Goal: Task Accomplishment & Management: Use online tool/utility

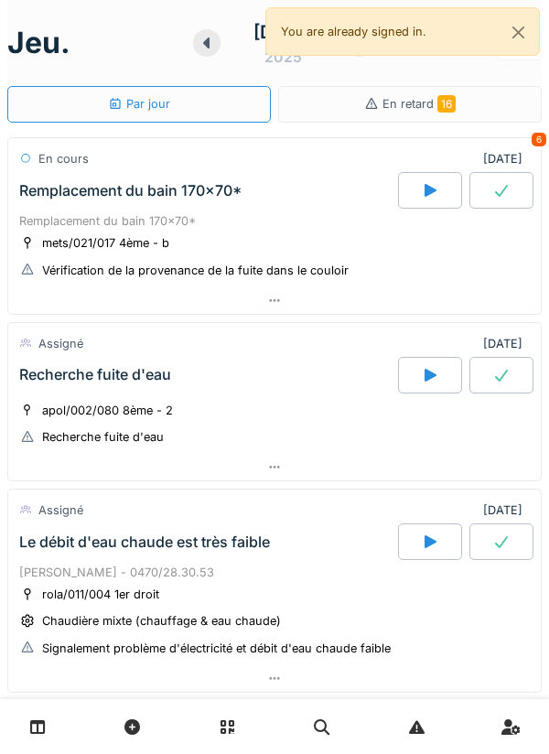
click at [326, 305] on div at bounding box center [274, 300] width 532 height 27
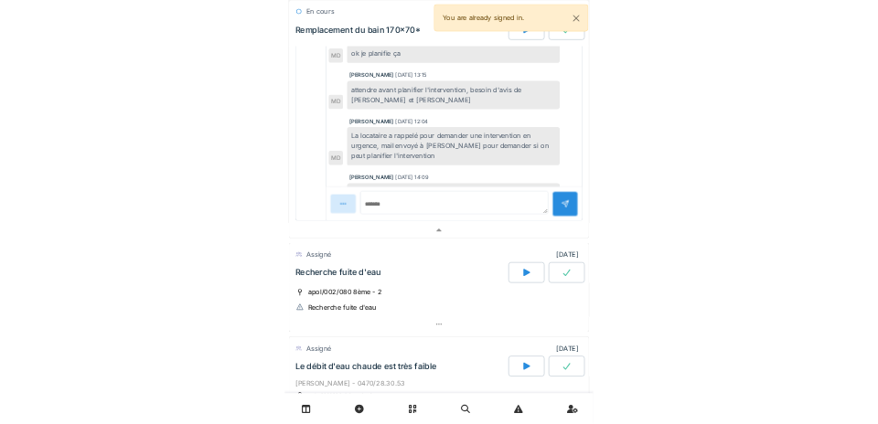
scroll to position [712, 0]
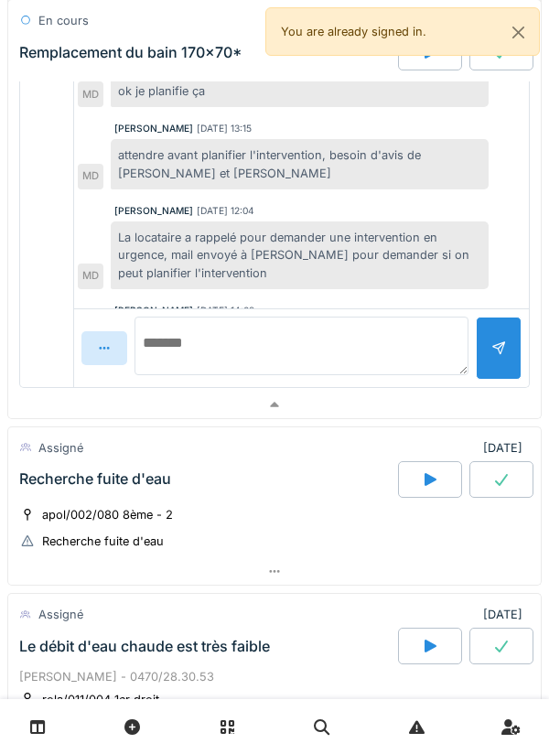
click at [398, 361] on textarea at bounding box center [301, 345] width 334 height 59
click at [419, 347] on textarea at bounding box center [301, 345] width 334 height 59
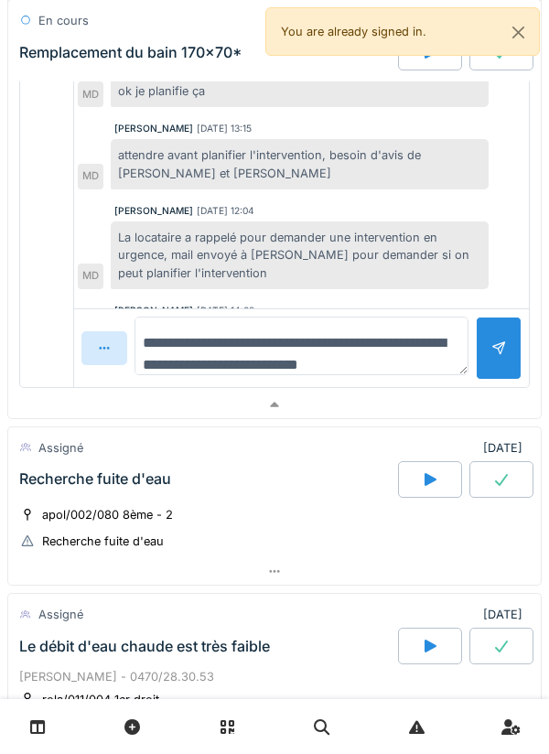
scroll to position [21, 0]
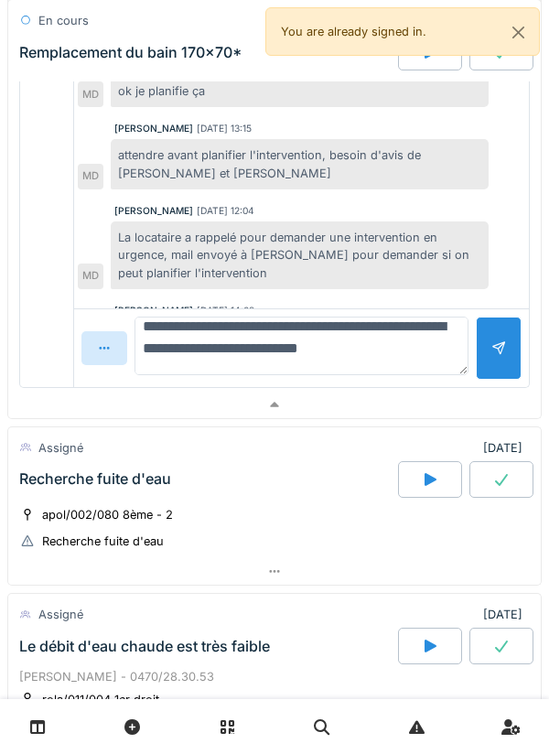
click at [221, 343] on textarea "**********" at bounding box center [301, 345] width 334 height 59
click at [216, 342] on textarea "**********" at bounding box center [301, 345] width 334 height 59
click at [417, 365] on textarea "**********" at bounding box center [301, 345] width 334 height 59
type textarea "**********"
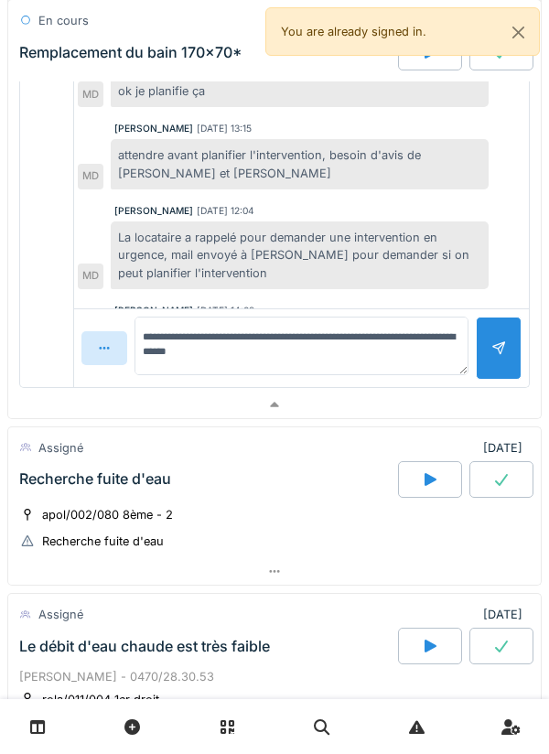
click at [491, 349] on div at bounding box center [498, 347] width 15 height 17
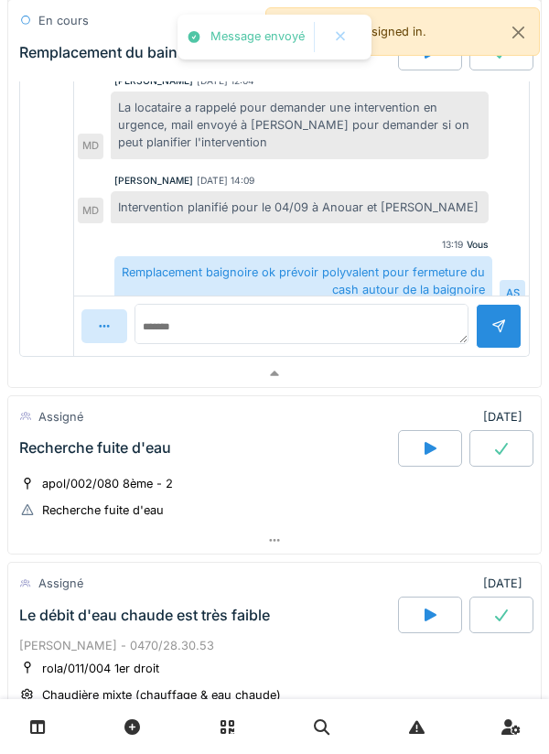
scroll to position [752, 0]
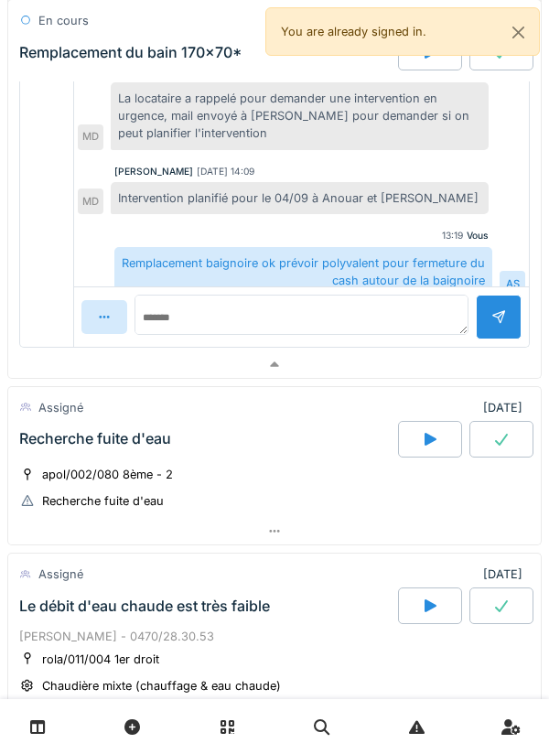
click at [383, 354] on div at bounding box center [274, 364] width 532 height 27
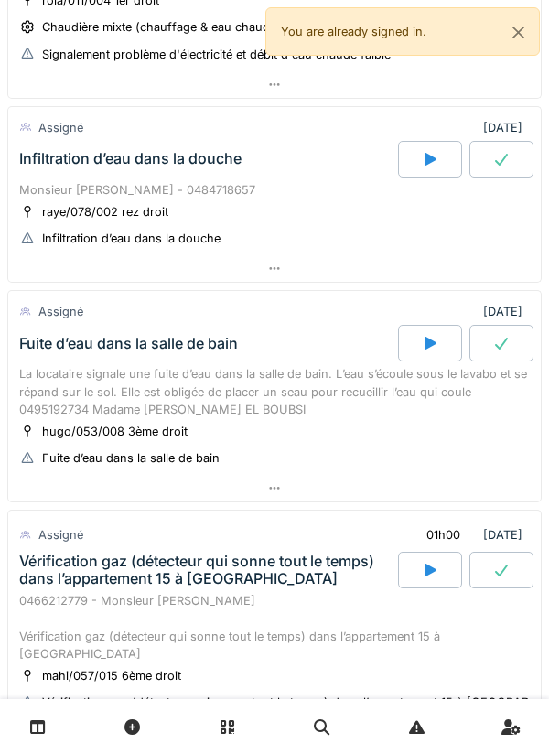
scroll to position [594, 0]
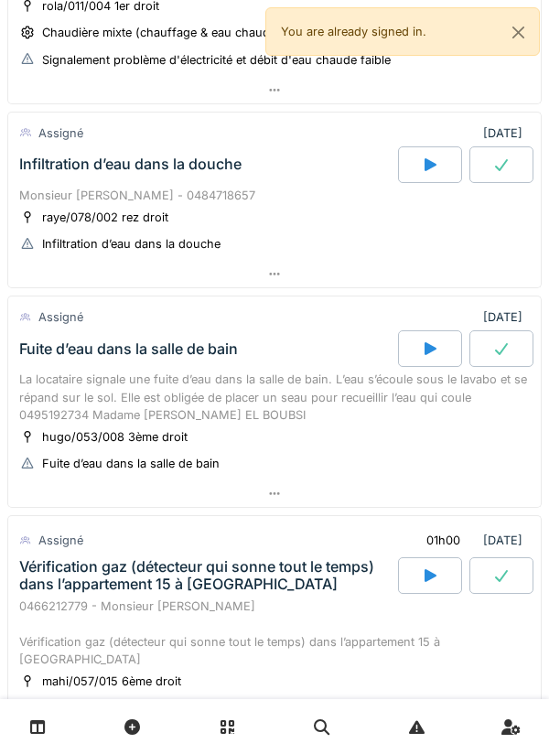
click at [359, 505] on div at bounding box center [274, 493] width 532 height 27
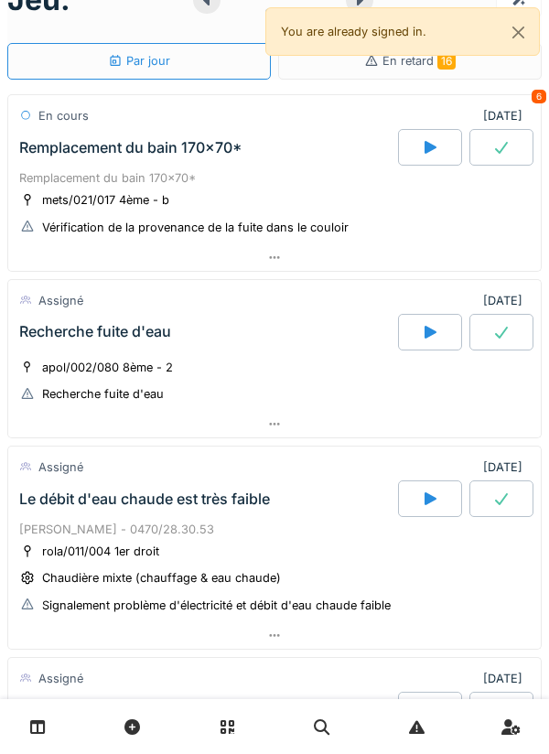
scroll to position [42, 0]
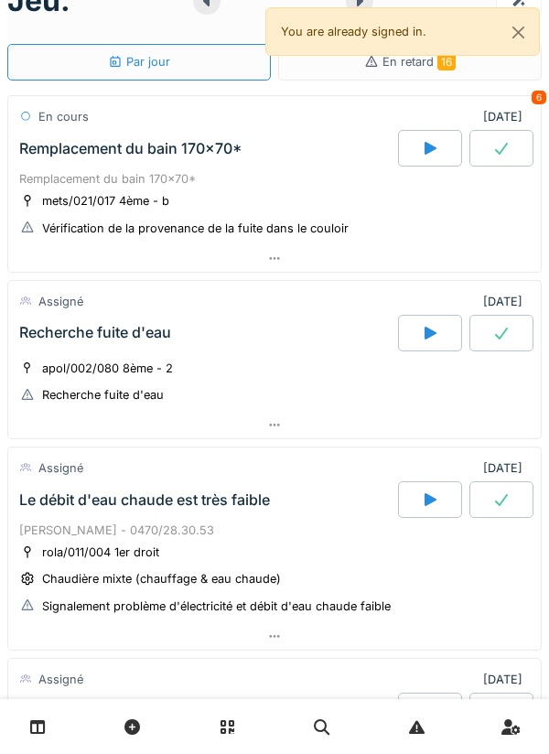
click at [452, 252] on div at bounding box center [274, 258] width 532 height 27
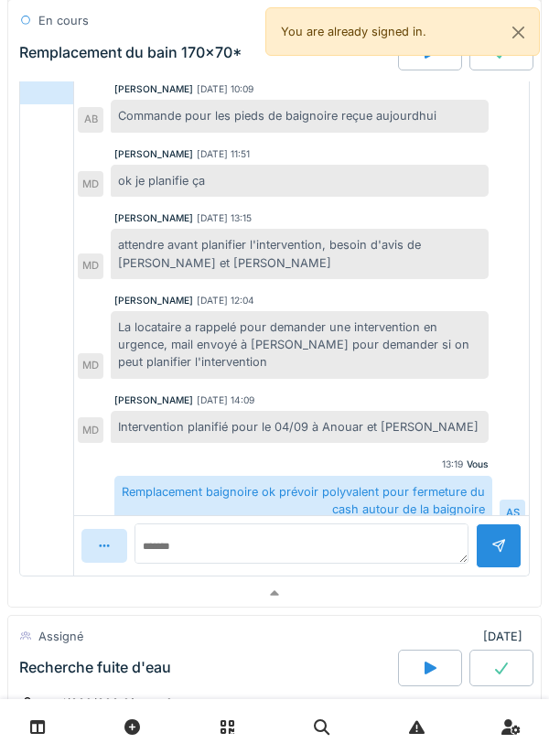
scroll to position [522, 0]
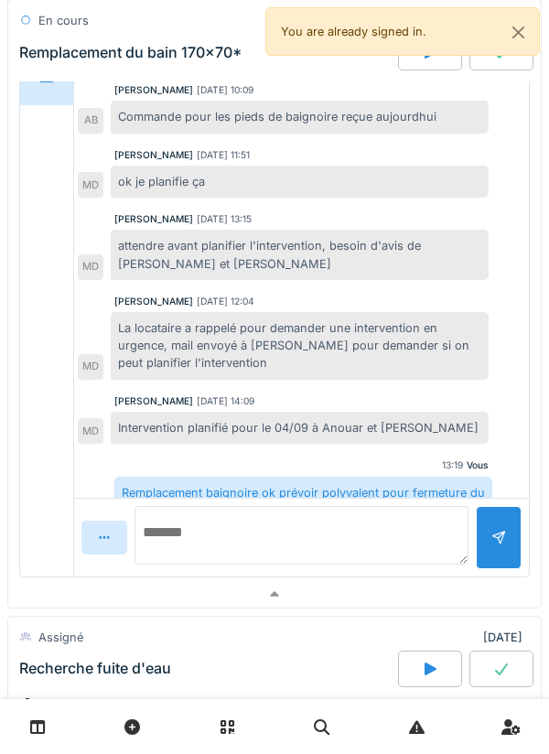
click at [377, 543] on textarea at bounding box center [301, 535] width 334 height 59
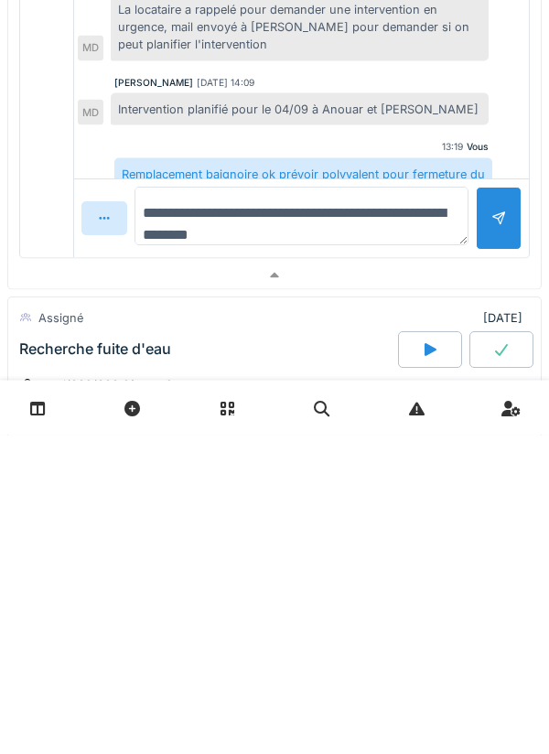
type textarea "**********"
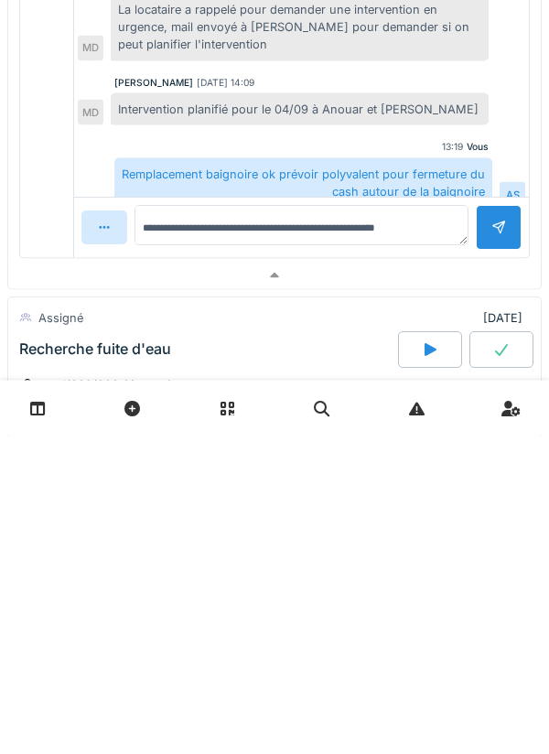
click at [506, 534] on div at bounding box center [499, 546] width 46 height 45
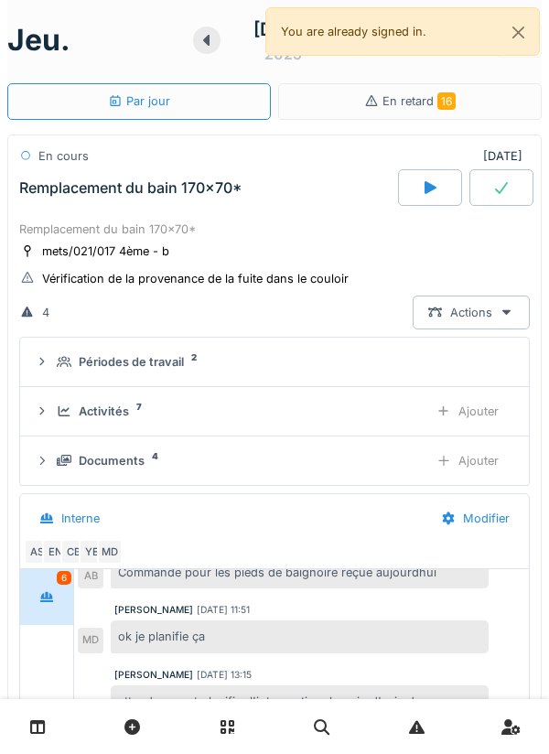
scroll to position [12, 0]
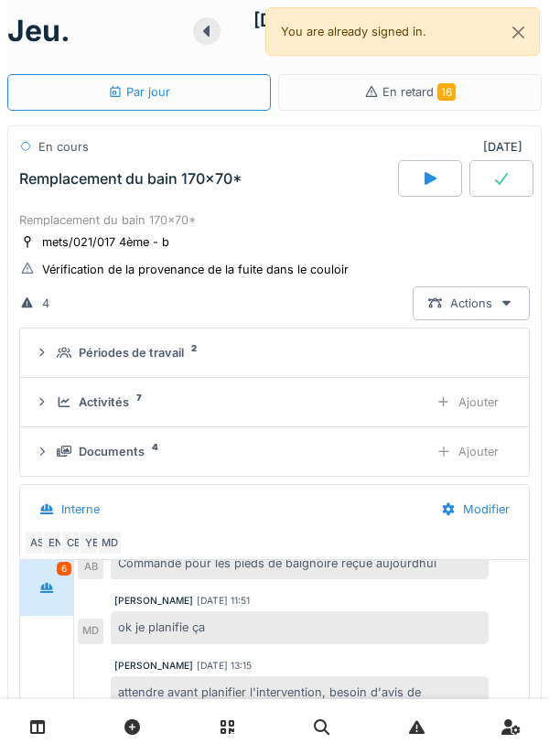
click at [380, 404] on div "Activités 7" at bounding box center [235, 401] width 357 height 17
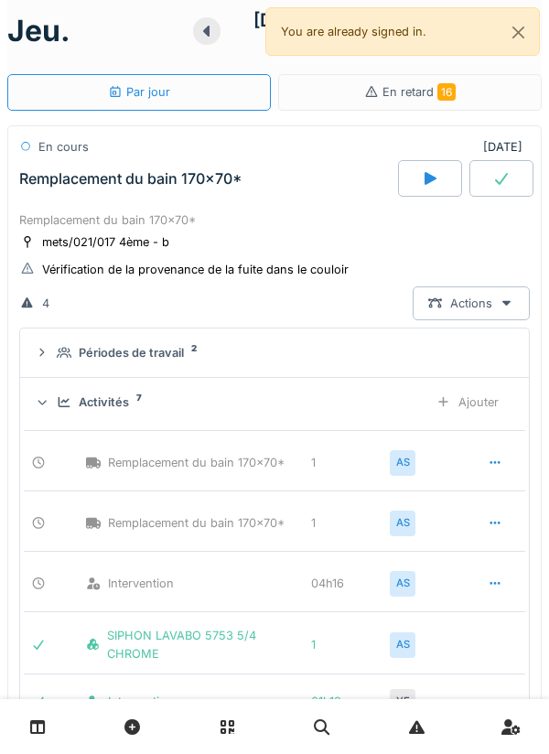
click at [479, 400] on div "Ajouter" at bounding box center [467, 402] width 93 height 34
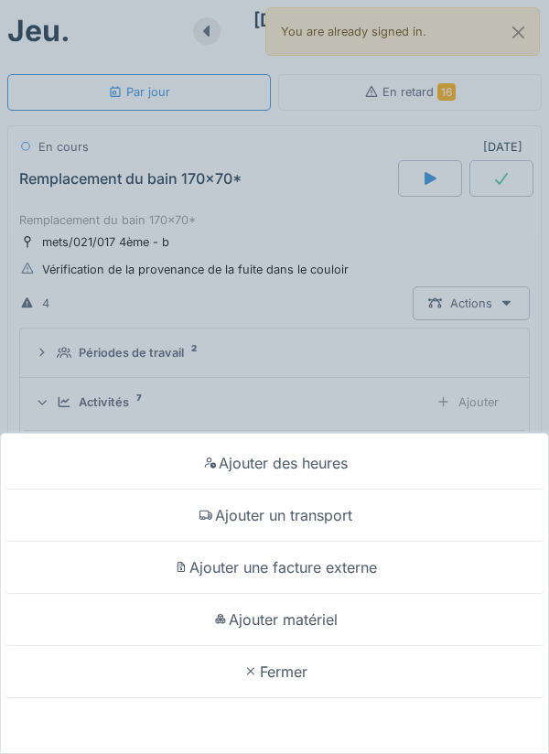
click at [423, 618] on div "Ajouter matériel" at bounding box center [275, 620] width 540 height 52
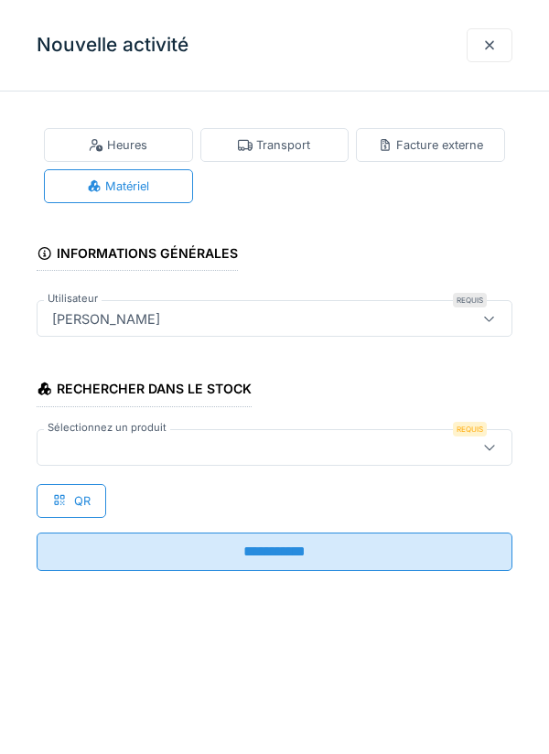
click at [380, 441] on div at bounding box center [244, 447] width 399 height 20
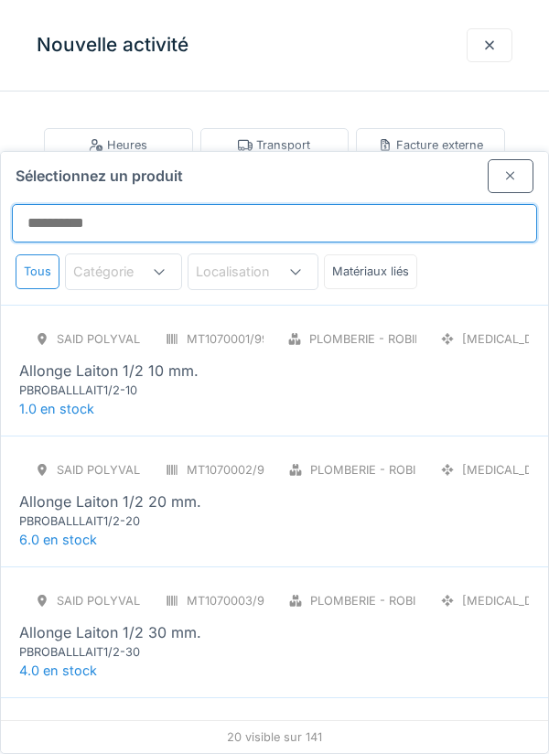
click at [342, 204] on input "Sélectionnez un produit" at bounding box center [274, 223] width 525 height 38
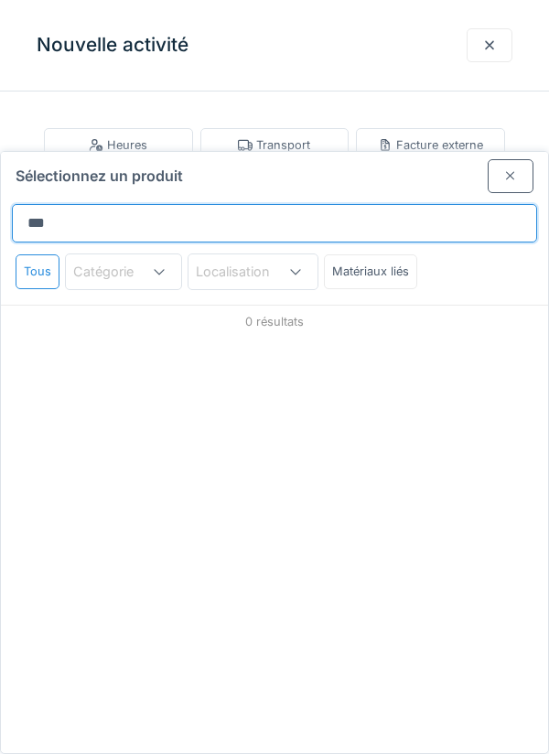
type input "*********"
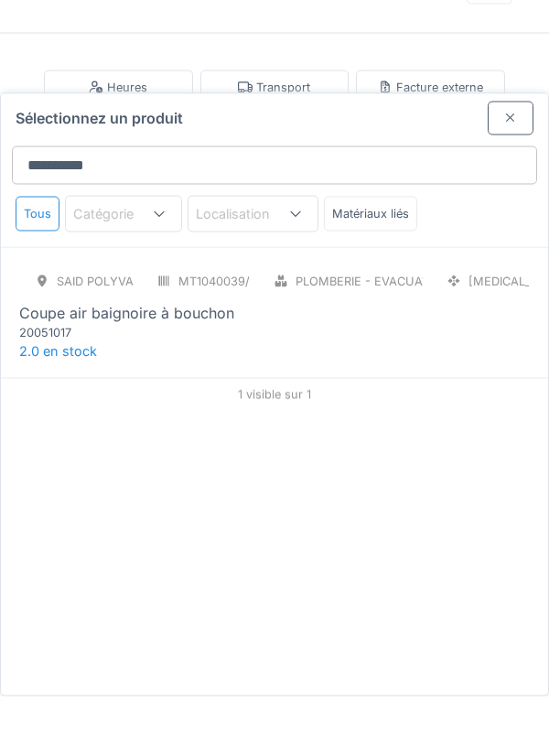
click at [452, 337] on div "SAID polyvalent RE MT1040039/999/012 Plomberie - Evacuation raccord PCE Coupe a…" at bounding box center [274, 370] width 547 height 131
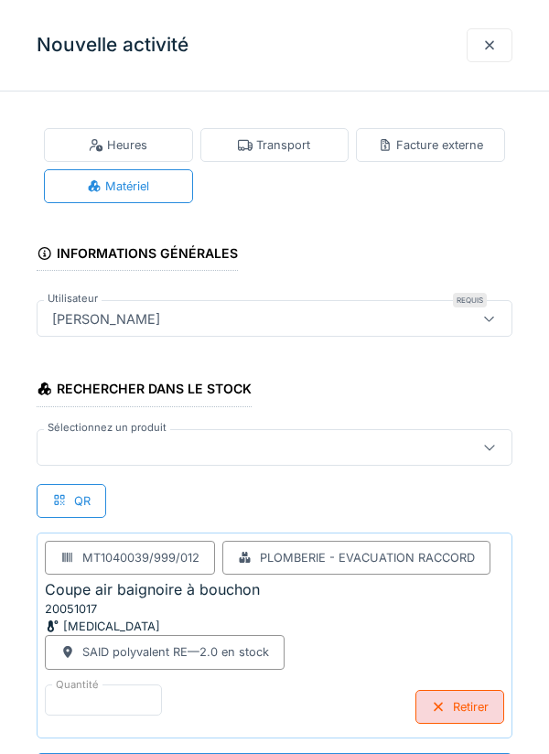
click at [381, 444] on div at bounding box center [244, 447] width 399 height 20
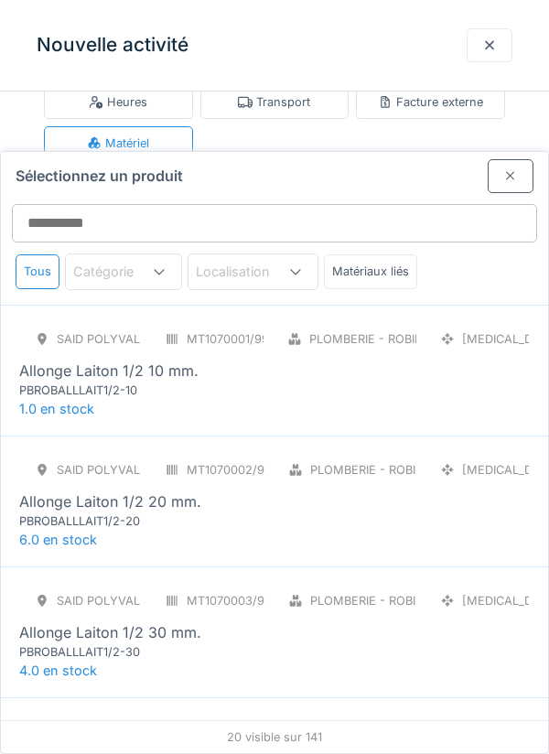
scroll to position [70, 0]
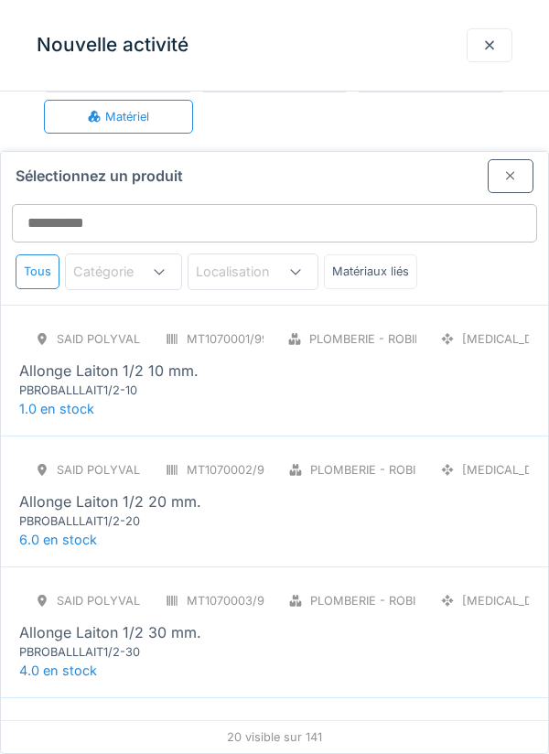
click at [499, 159] on div at bounding box center [510, 176] width 46 height 34
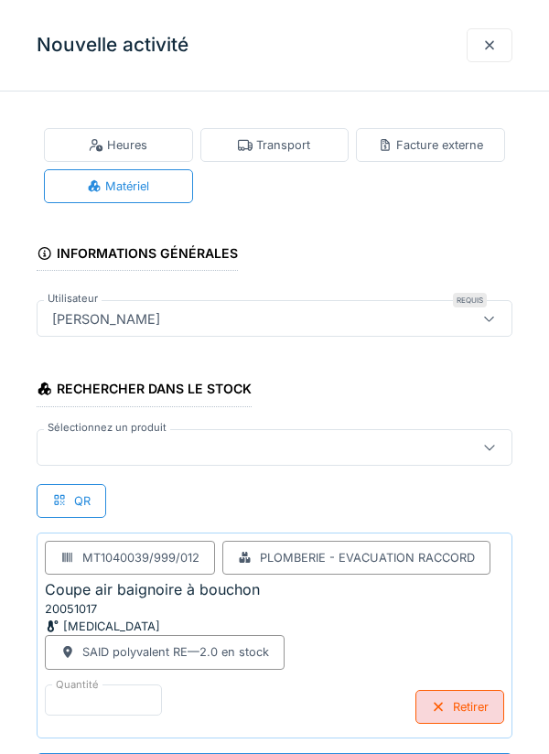
scroll to position [271, 0]
click at [141, 704] on input "*" at bounding box center [126, 703] width 163 height 38
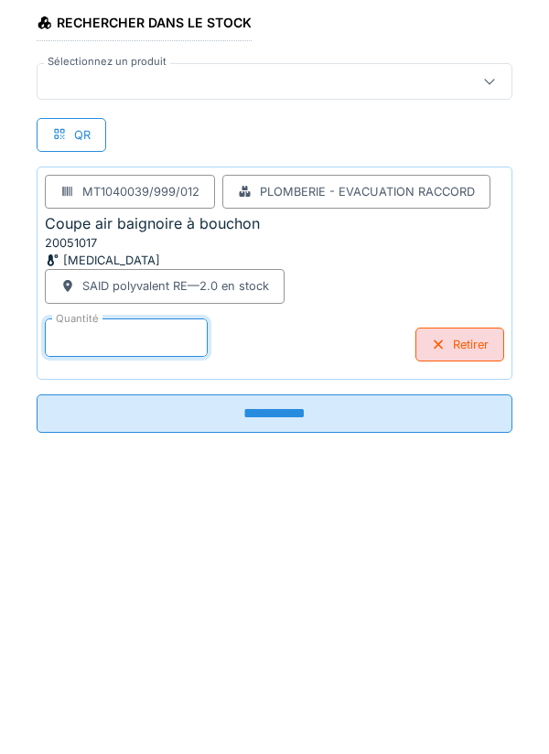
scroll to position [332, 0]
type input "*"
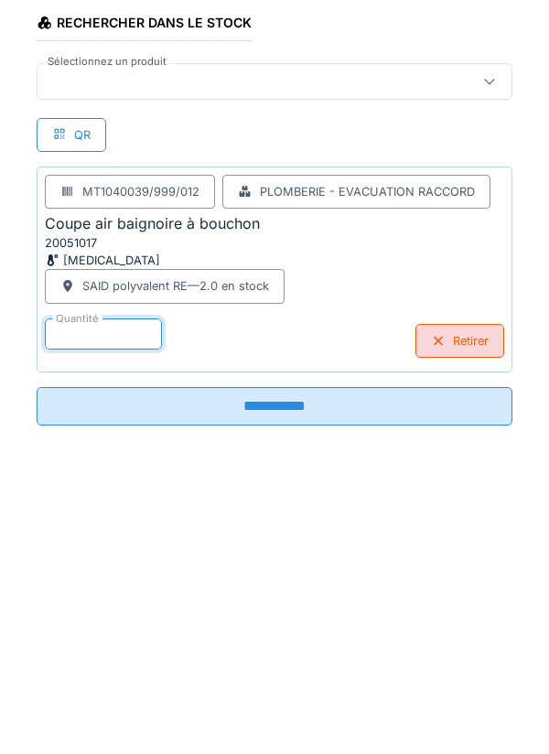
click at [450, 690] on input "**********" at bounding box center [275, 684] width 476 height 38
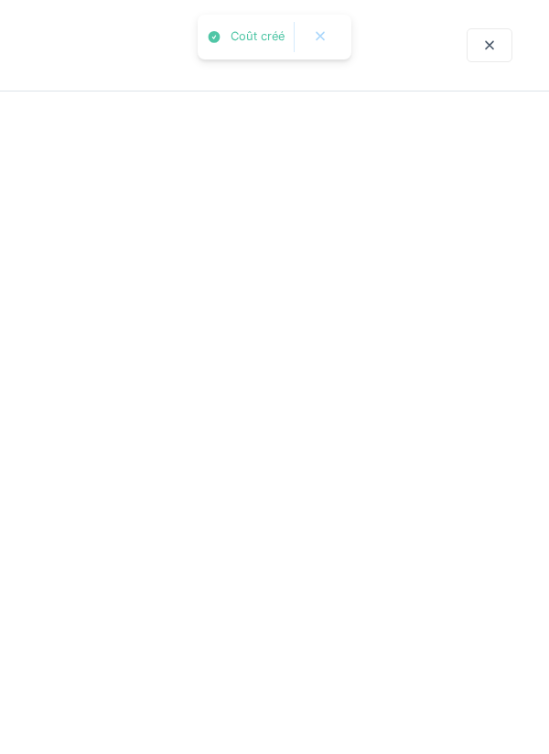
click at [400, 349] on div at bounding box center [274, 377] width 549 height 754
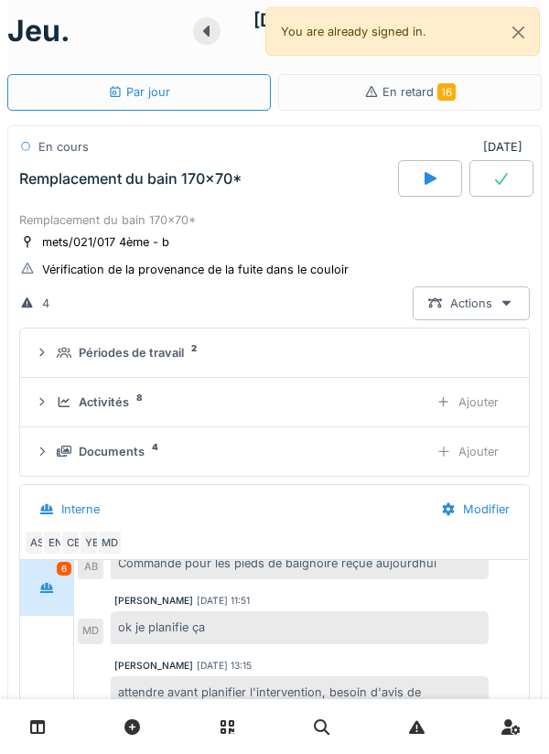
click at [376, 402] on div "Activités 8" at bounding box center [235, 401] width 357 height 17
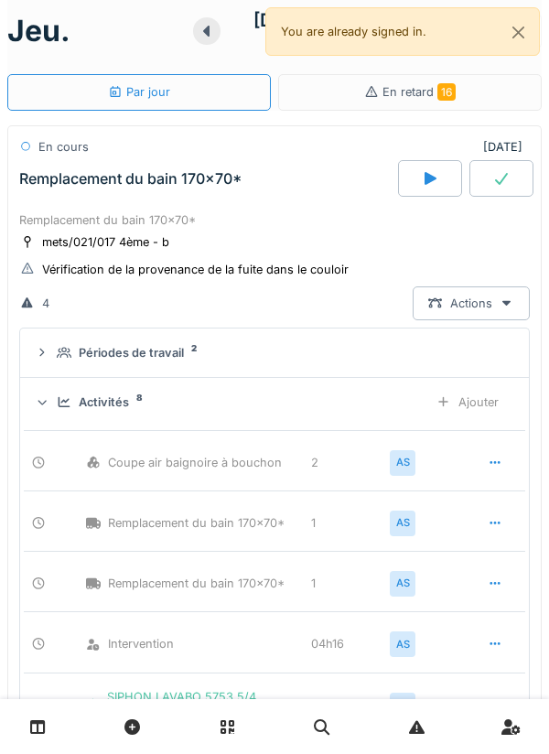
click at [482, 409] on div "Ajouter" at bounding box center [467, 402] width 93 height 34
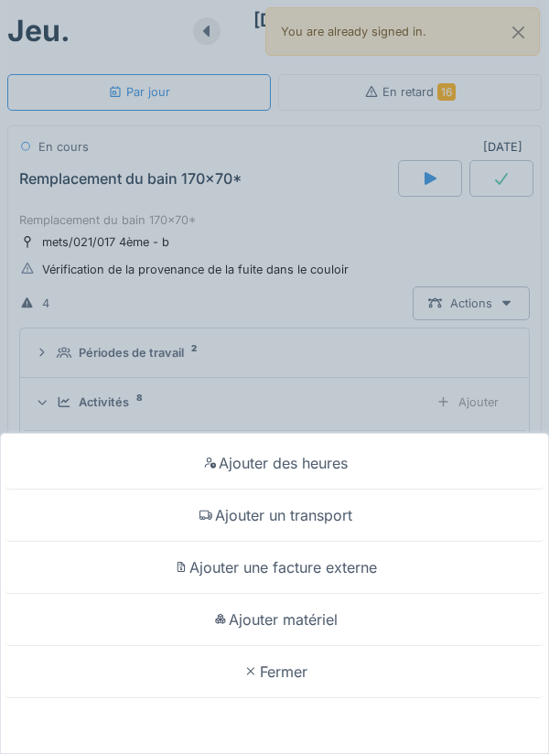
click at [423, 516] on div "Ajouter un transport" at bounding box center [275, 515] width 540 height 52
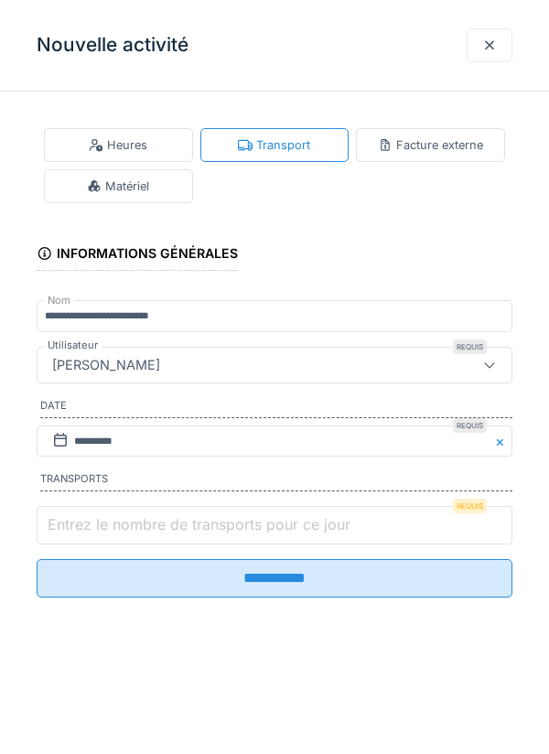
click at [376, 531] on input "Entrez le nombre de transports pour ce jour" at bounding box center [275, 525] width 476 height 38
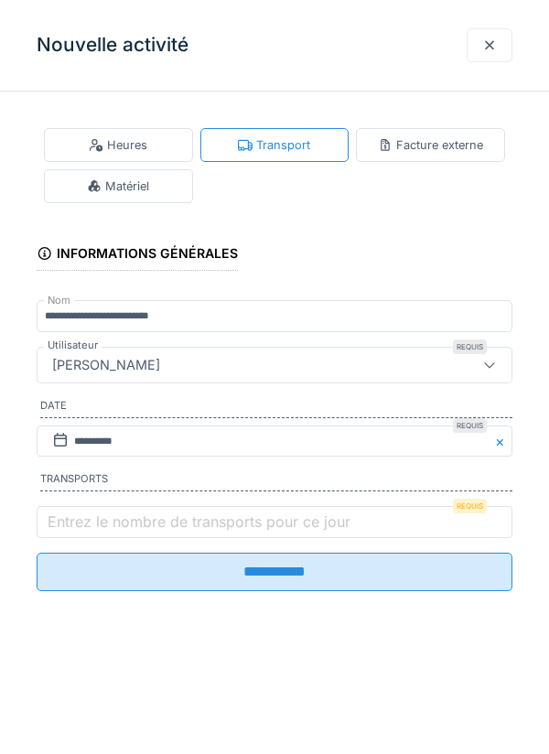
click at [486, 59] on div at bounding box center [489, 45] width 46 height 34
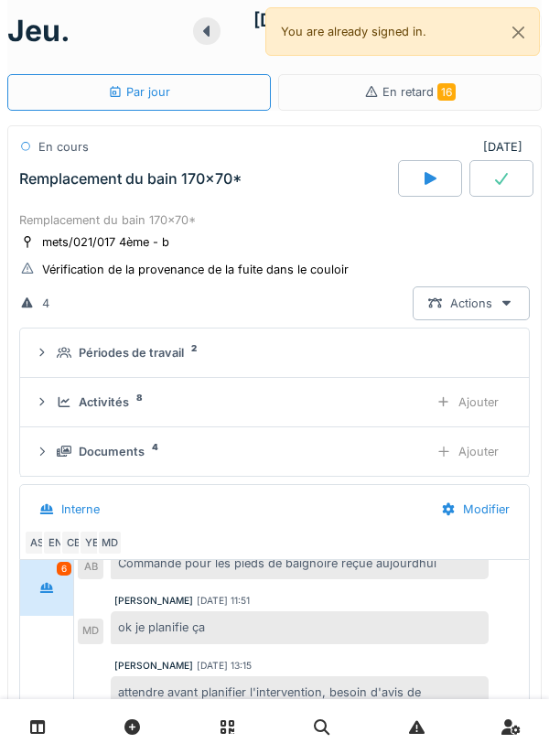
click at [485, 402] on div "Ajouter" at bounding box center [467, 402] width 93 height 34
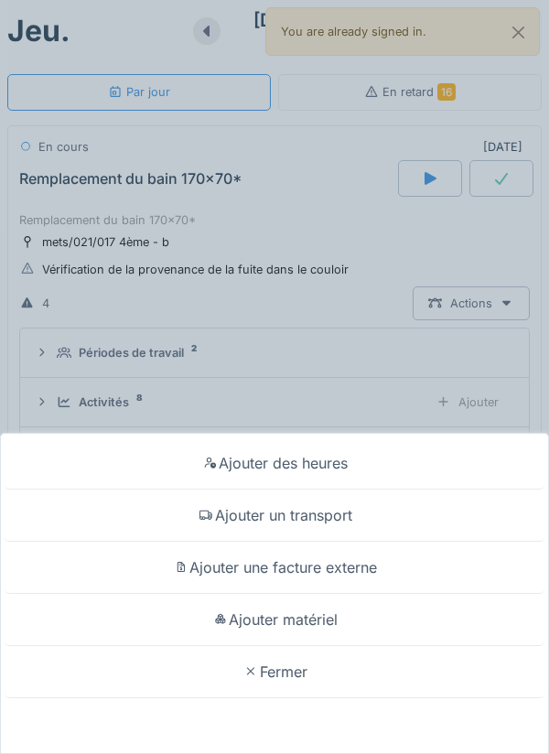
click at [436, 520] on div "Ajouter un transport" at bounding box center [275, 515] width 540 height 52
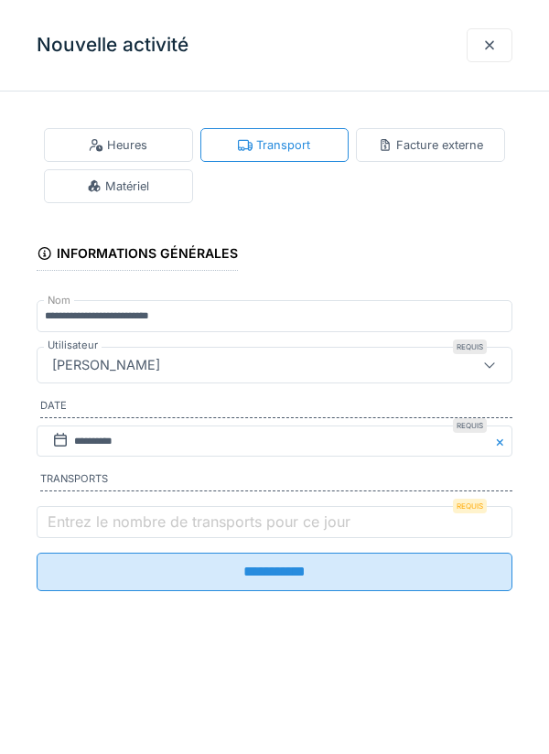
click at [490, 48] on div at bounding box center [489, 45] width 15 height 17
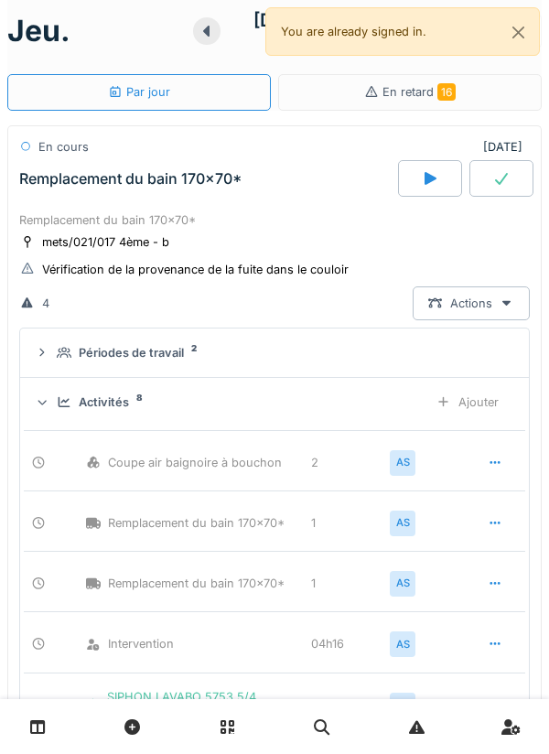
click at [484, 404] on div "Ajouter" at bounding box center [467, 402] width 93 height 34
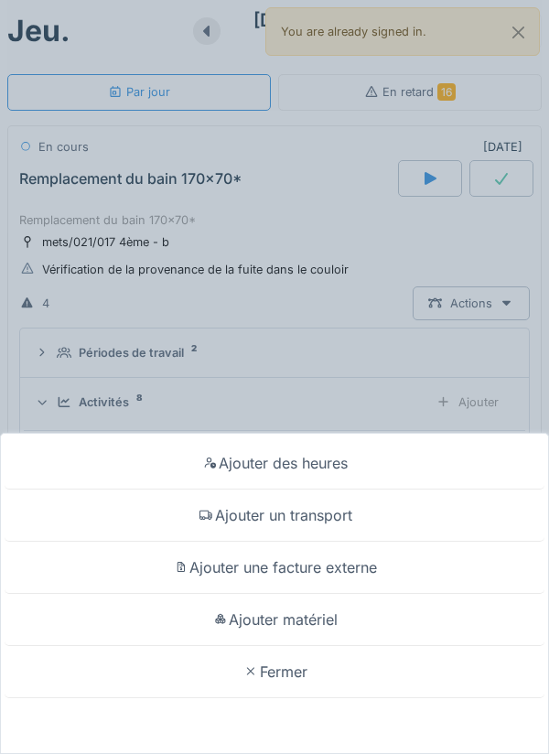
click at [437, 619] on div "Ajouter matériel" at bounding box center [275, 620] width 540 height 52
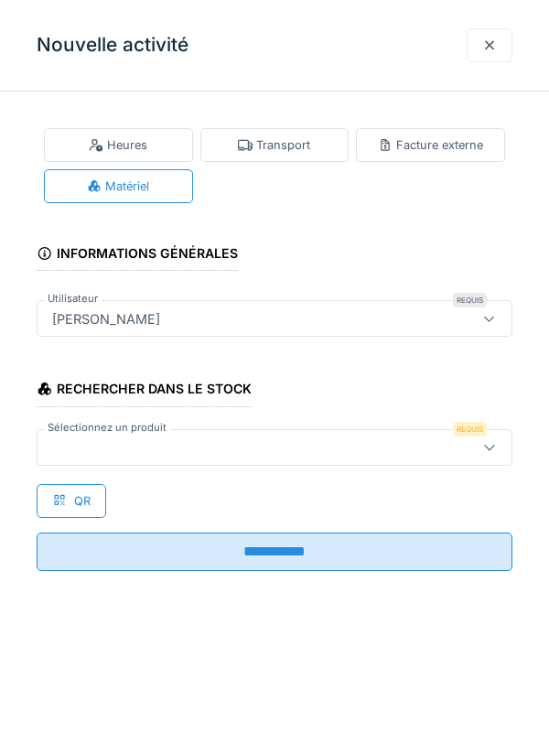
click at [385, 453] on div at bounding box center [244, 447] width 399 height 20
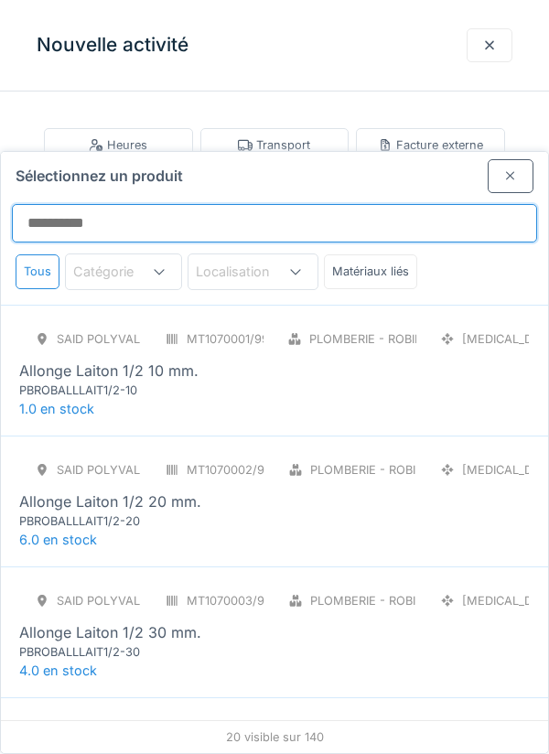
click at [483, 204] on input "Sélectionnez un produit" at bounding box center [274, 223] width 525 height 38
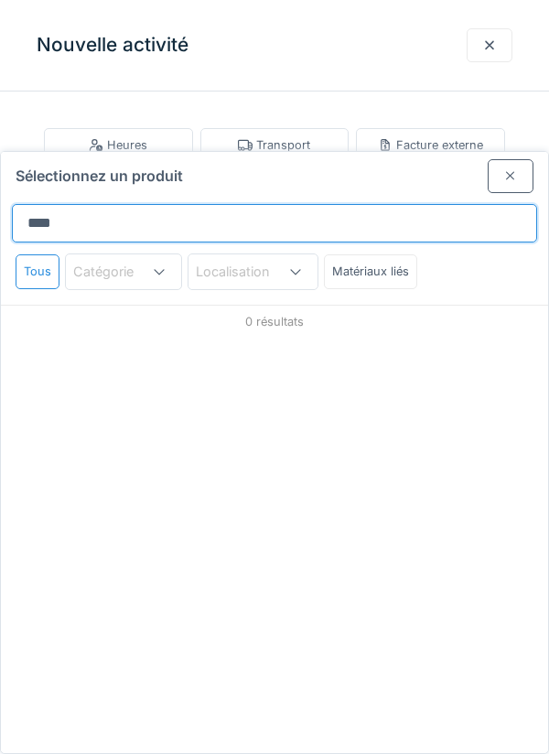
type input "****"
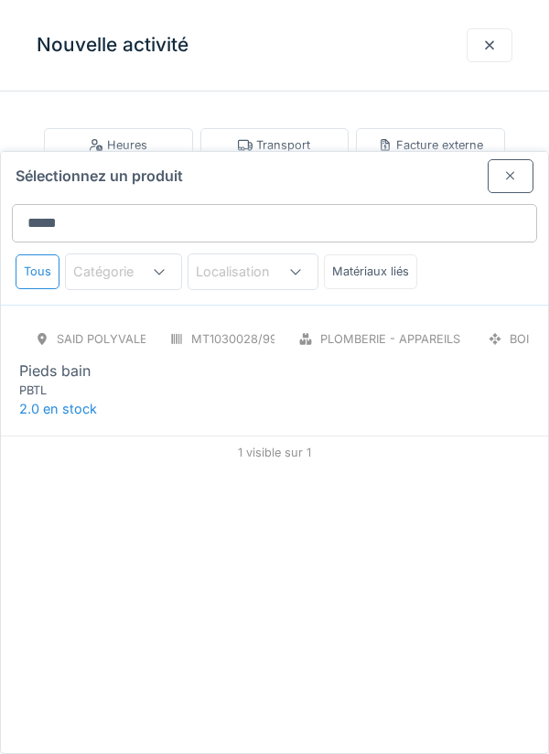
click at [426, 337] on div "SAID polyvalent RE MT1030028/999/012 Plomberie - Appareils sanitaires BOI Pieds…" at bounding box center [274, 370] width 547 height 131
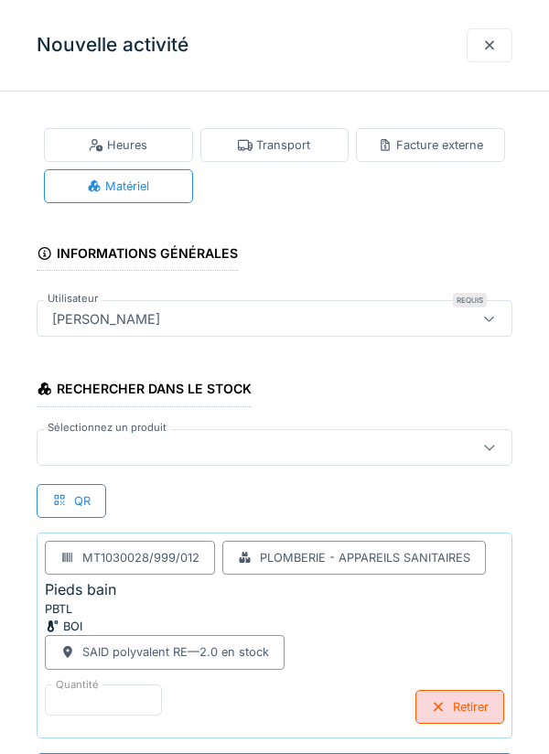
click at [404, 445] on div at bounding box center [244, 447] width 399 height 20
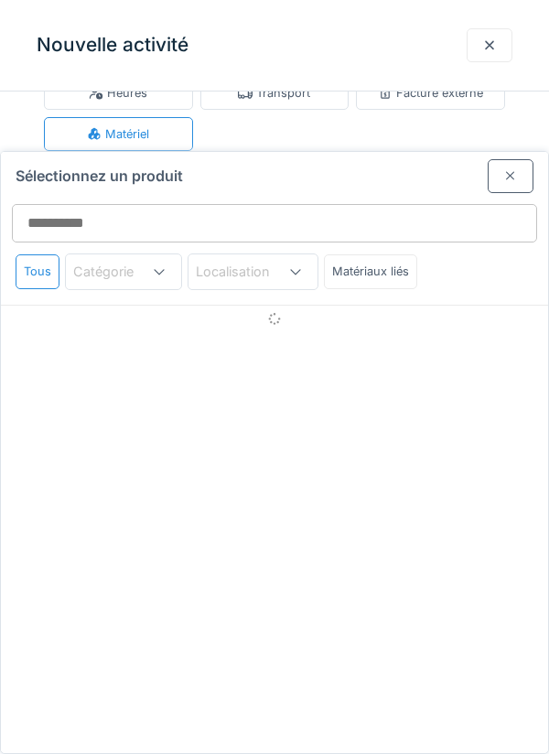
scroll to position [70, 0]
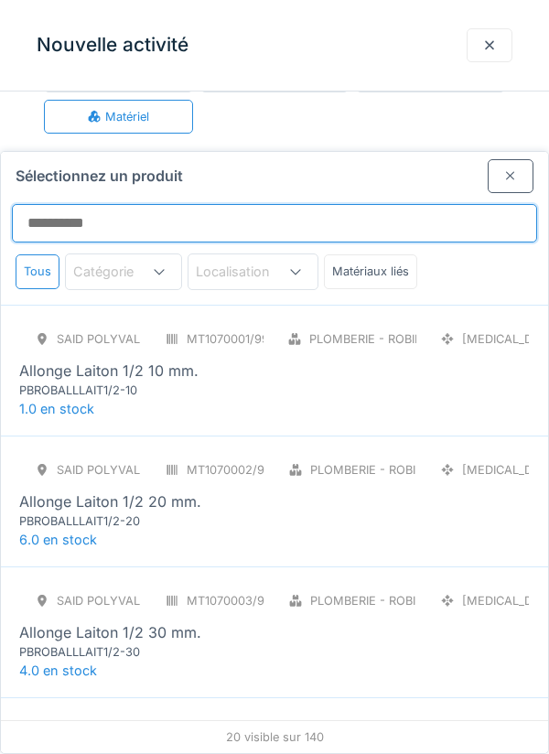
click at [436, 204] on input "Sélectionnez un produit" at bounding box center [274, 223] width 525 height 38
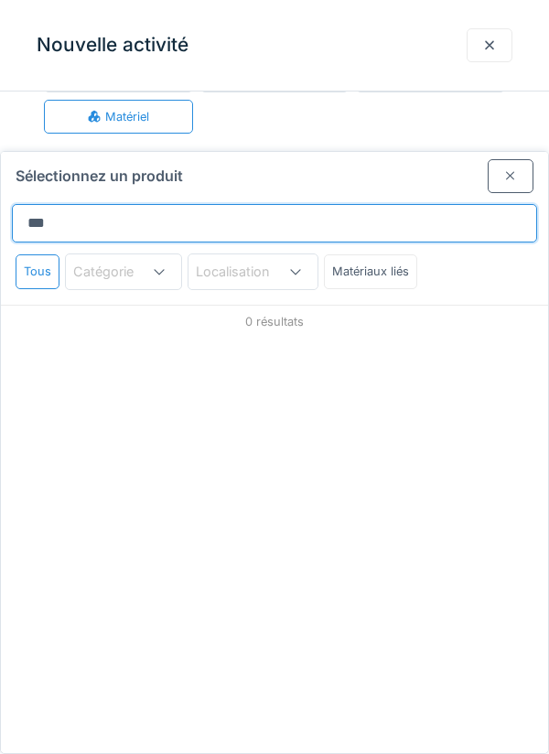
type input "****"
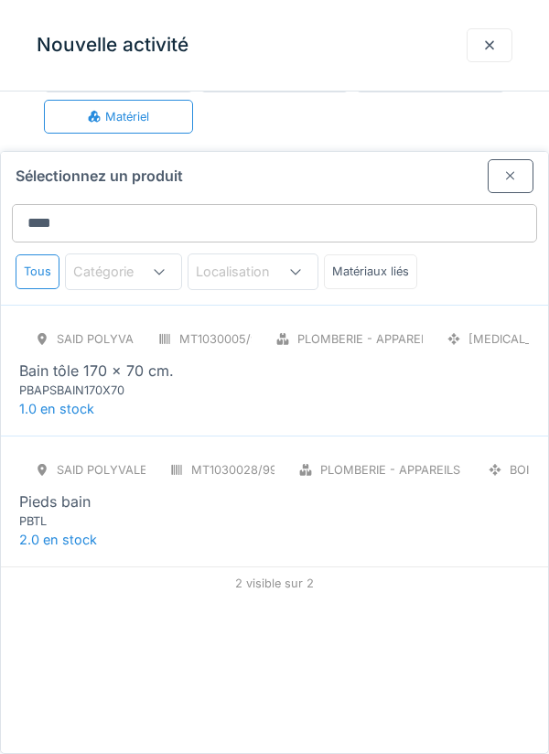
click at [455, 340] on div "SAID polyvalent RE MT1030005/999/012 Plomberie - Appareils sanitaires PCE Bain …" at bounding box center [274, 370] width 547 height 131
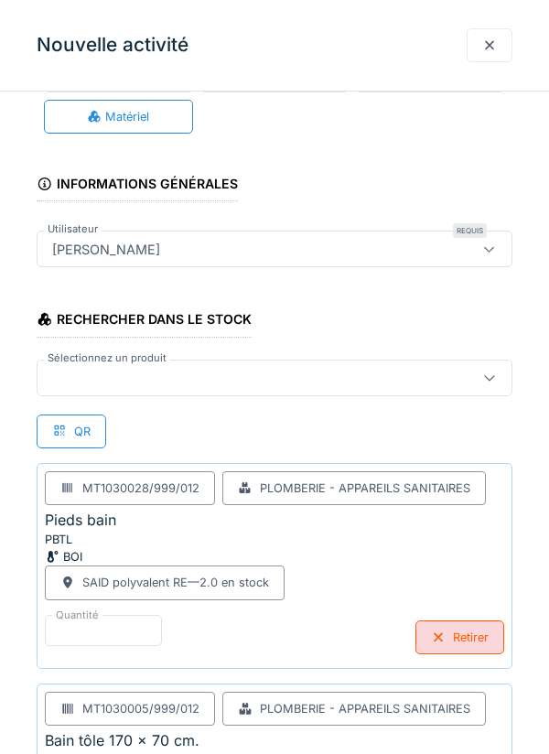
click at [411, 381] on div at bounding box center [244, 378] width 399 height 20
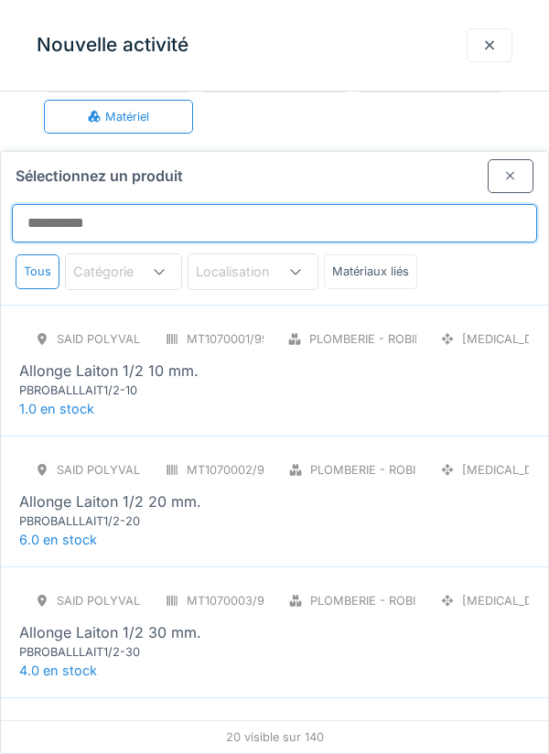
click at [444, 204] on input "Sélectionnez un produit" at bounding box center [274, 223] width 525 height 38
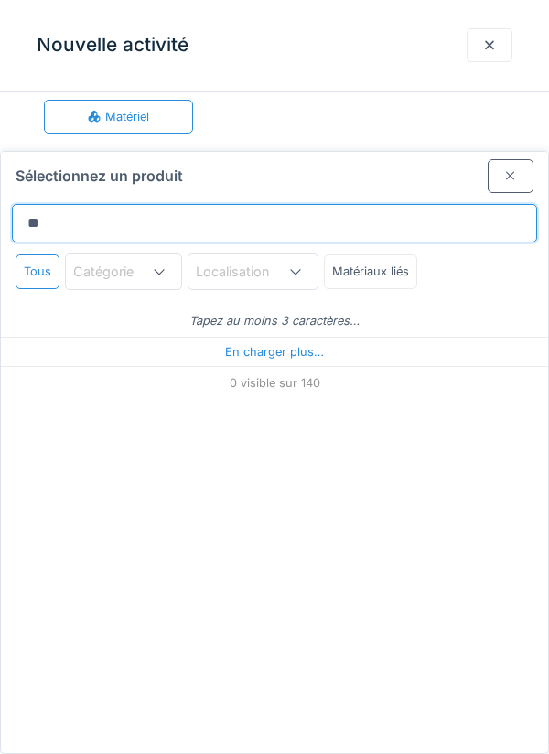
type input "*"
type input "********"
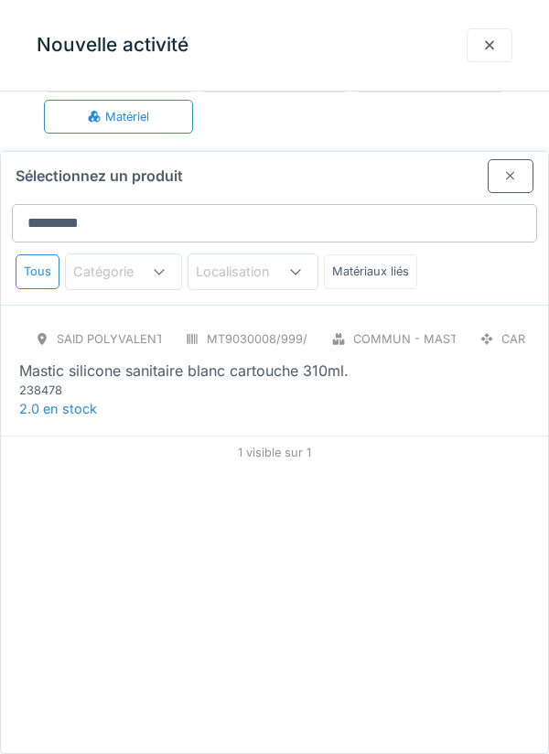
click at [74, 401] on span "2.0 en stock" at bounding box center [58, 409] width 78 height 16
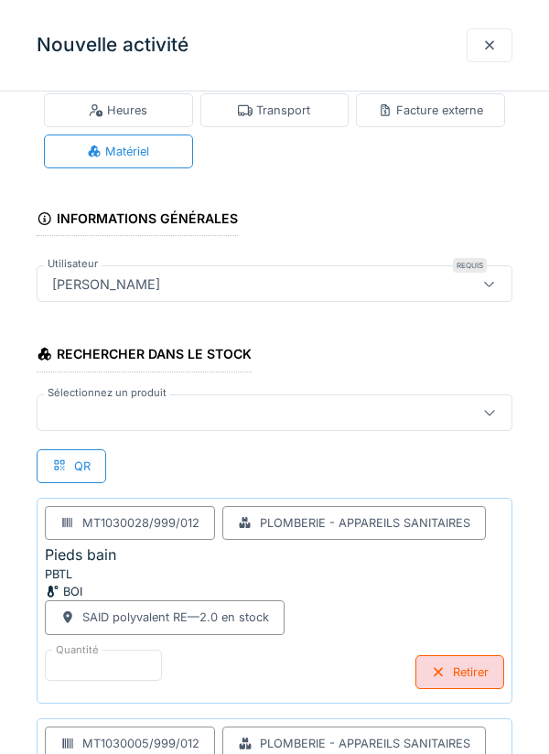
scroll to position [271, 0]
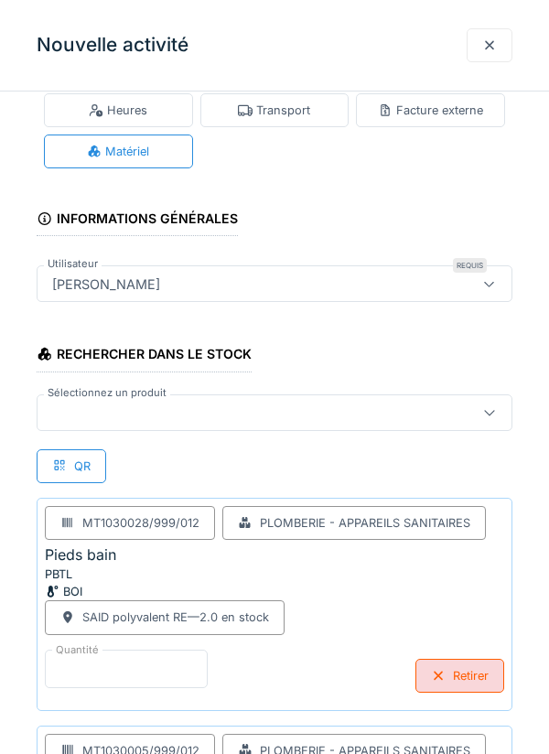
click at [185, 669] on input "*" at bounding box center [126, 668] width 163 height 38
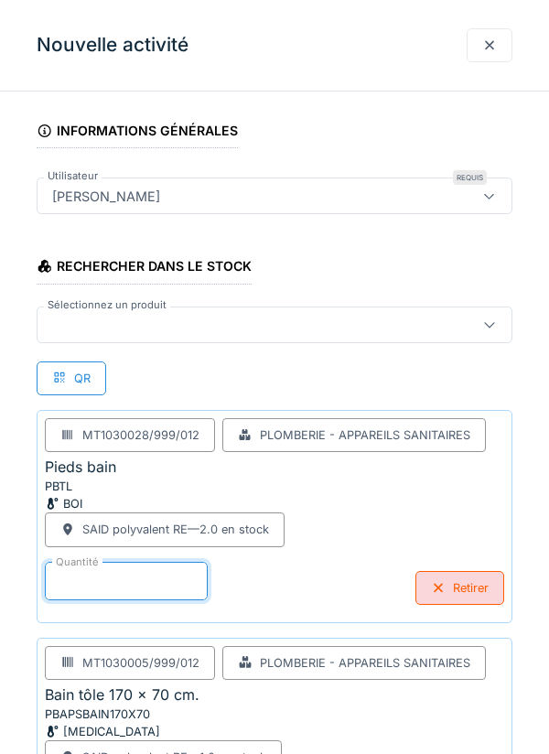
scroll to position [332, 0]
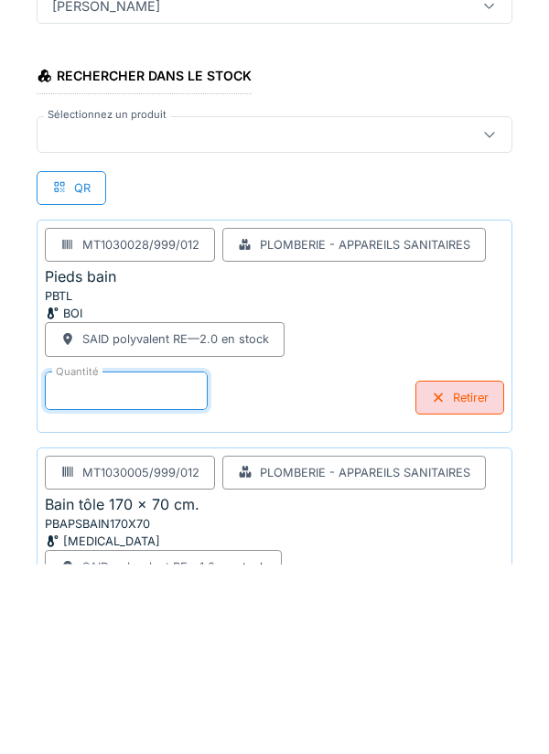
type input "*"
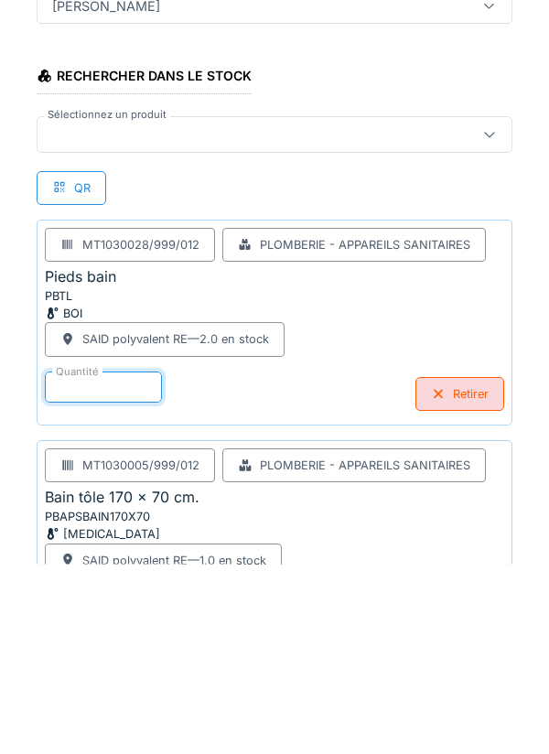
click at [405, 313] on div at bounding box center [275, 324] width 476 height 37
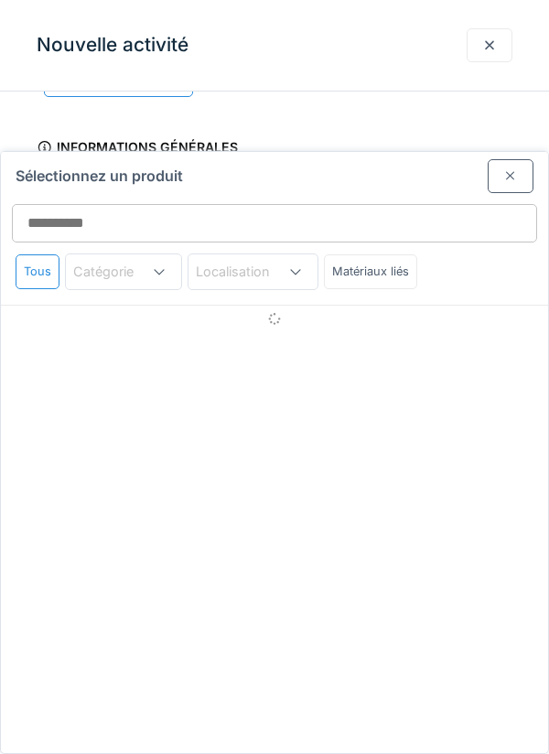
scroll to position [70, 0]
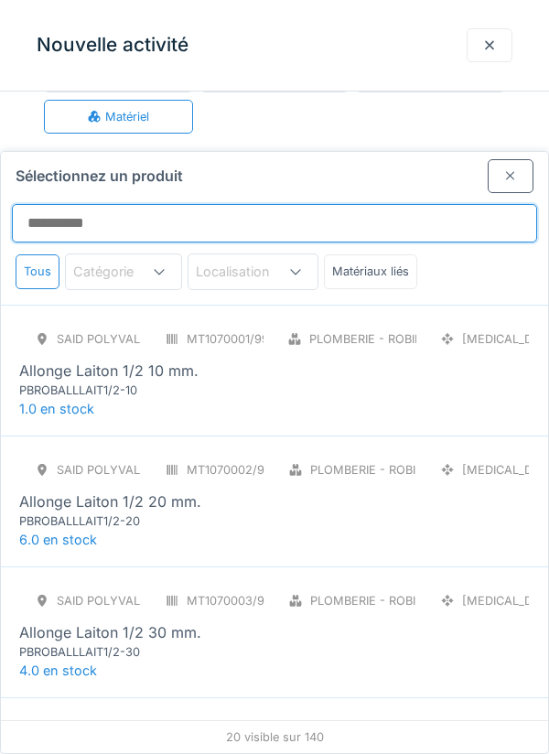
click at [437, 204] on input "Sélectionnez un produit" at bounding box center [274, 223] width 525 height 38
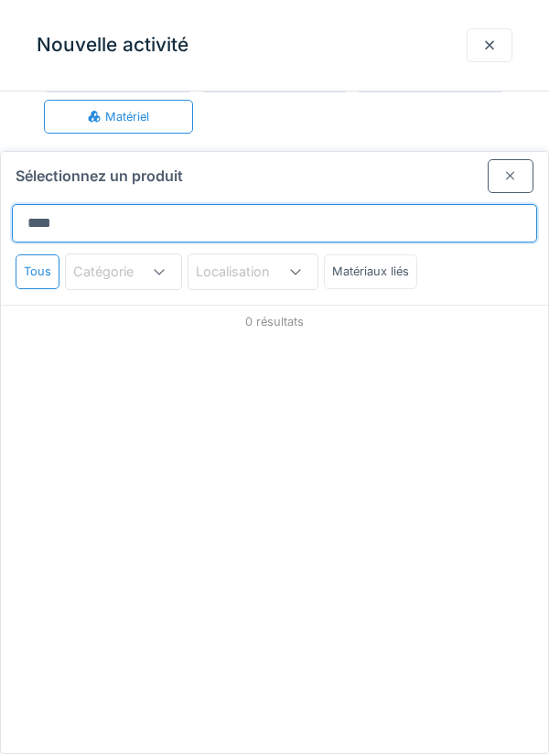
type input "*****"
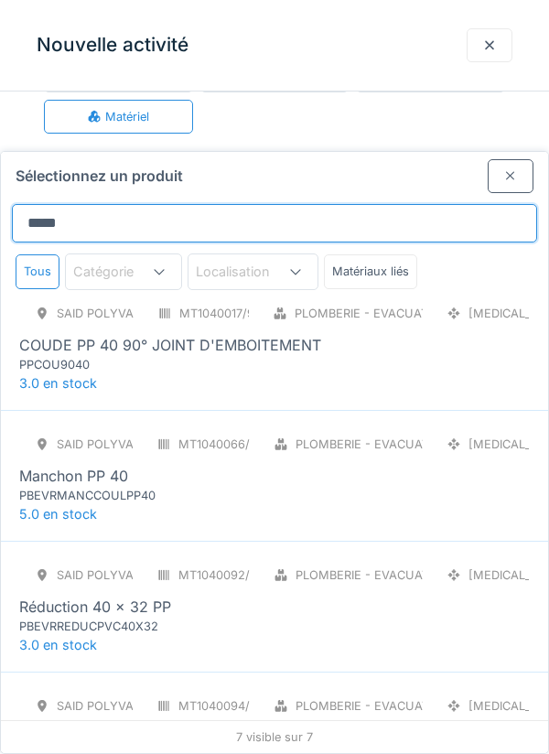
scroll to position [285, 0]
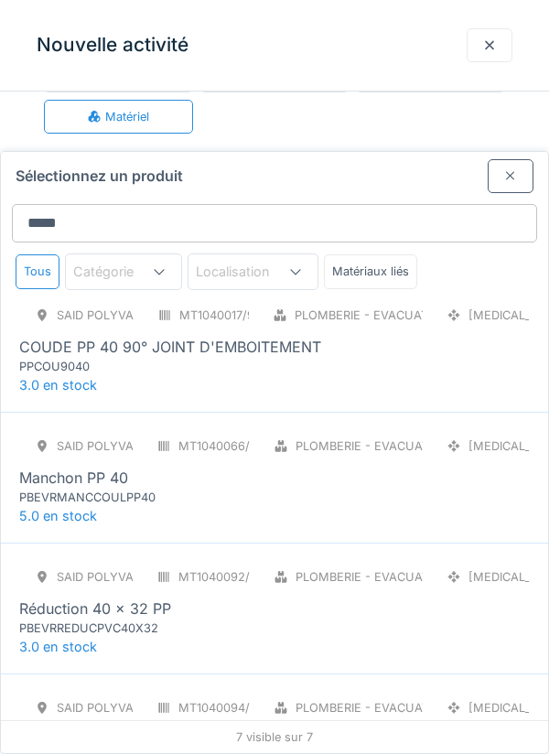
click at [477, 298] on div "SAID polyvalent RE MT1040017/999/012 Plomberie - Evacuation raccord PCE COUDE P…" at bounding box center [274, 336] width 510 height 77
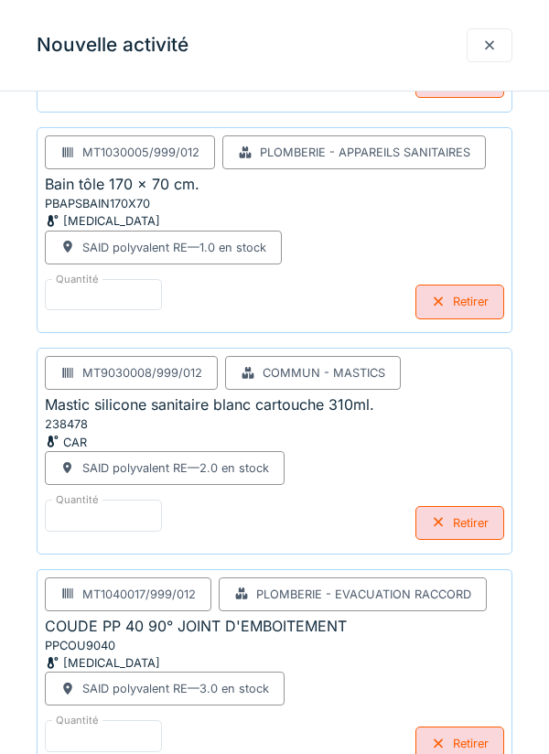
scroll to position [663, 0]
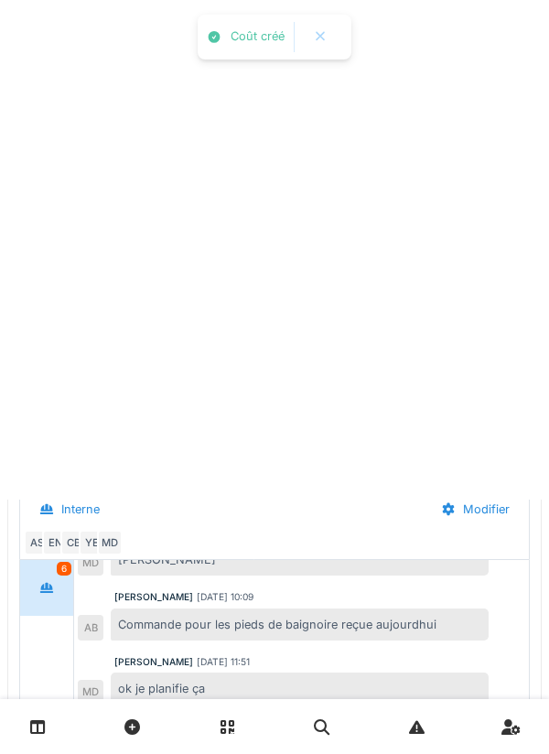
scroll to position [0, 0]
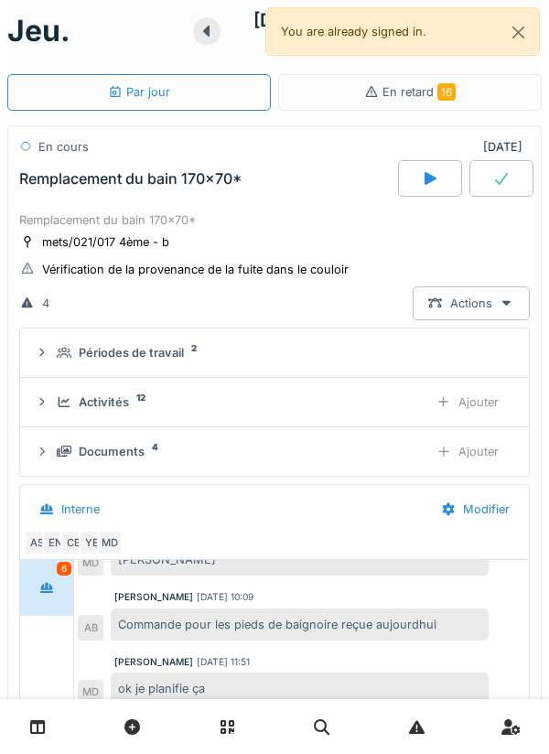
click at [480, 465] on div "Ajouter" at bounding box center [467, 451] width 93 height 34
click at [477, 412] on div "Ajouter" at bounding box center [467, 402] width 93 height 34
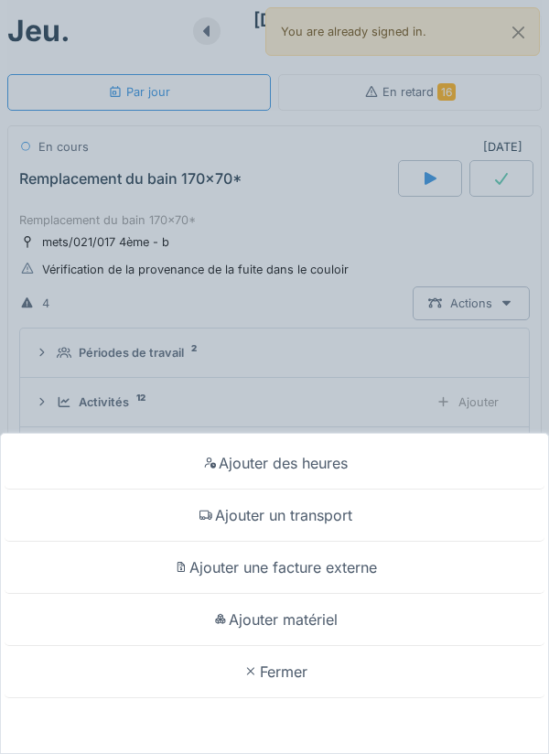
click at [401, 646] on div "Ajouter matériel" at bounding box center [275, 620] width 540 height 52
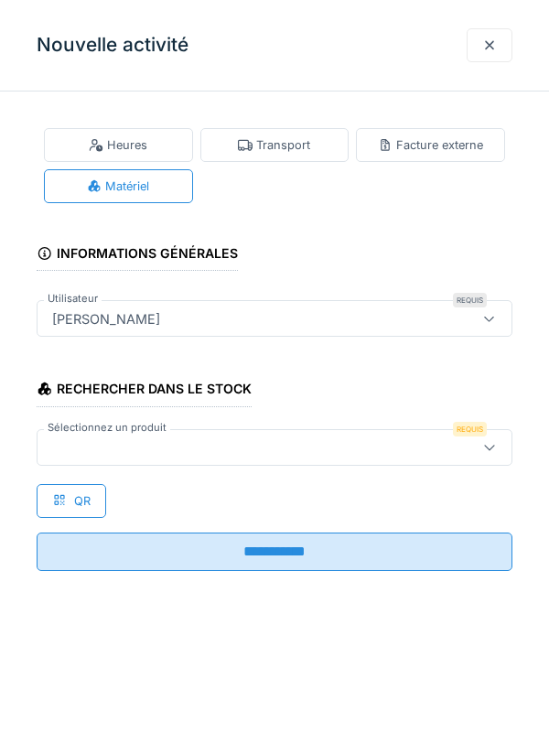
click at [417, 441] on div at bounding box center [244, 447] width 399 height 20
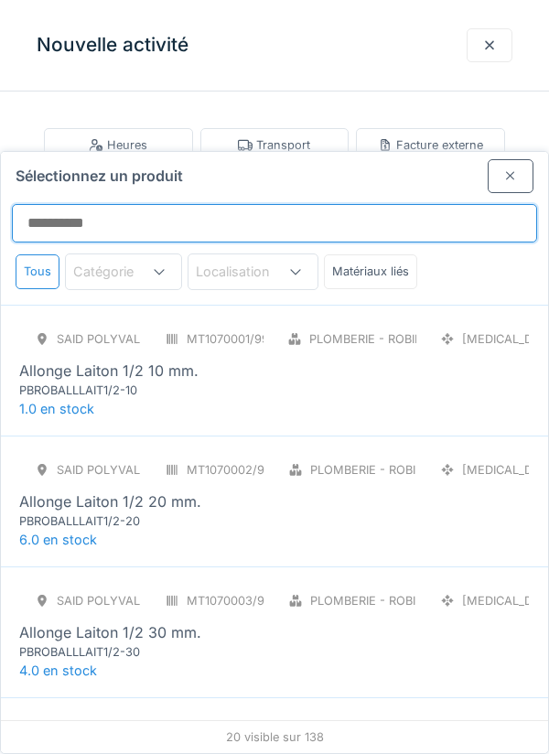
click at [440, 204] on input "Sélectionnez un produit" at bounding box center [274, 223] width 525 height 38
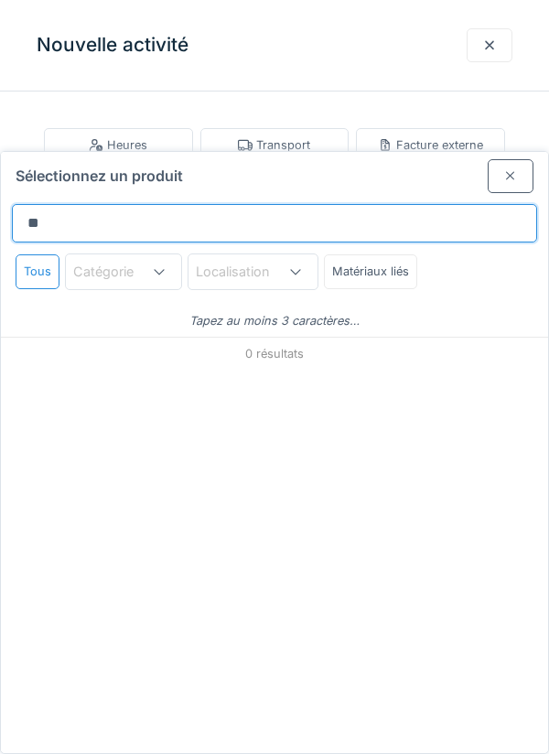
type input "*"
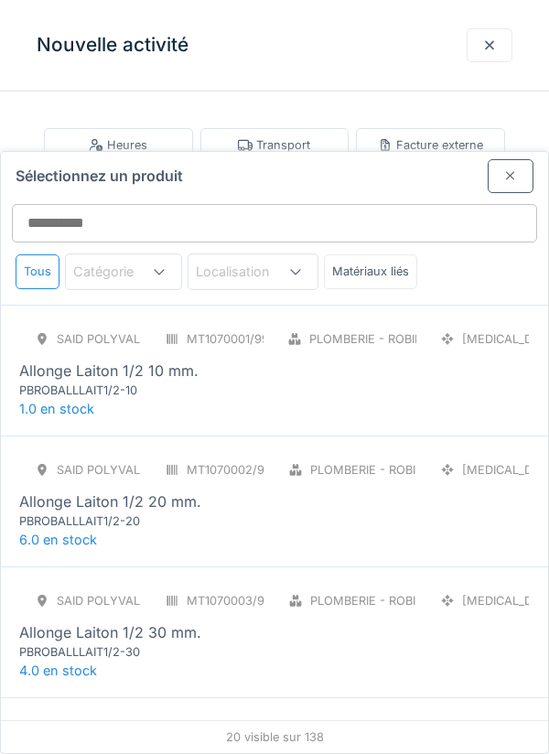
click at [484, 50] on div at bounding box center [489, 45] width 15 height 17
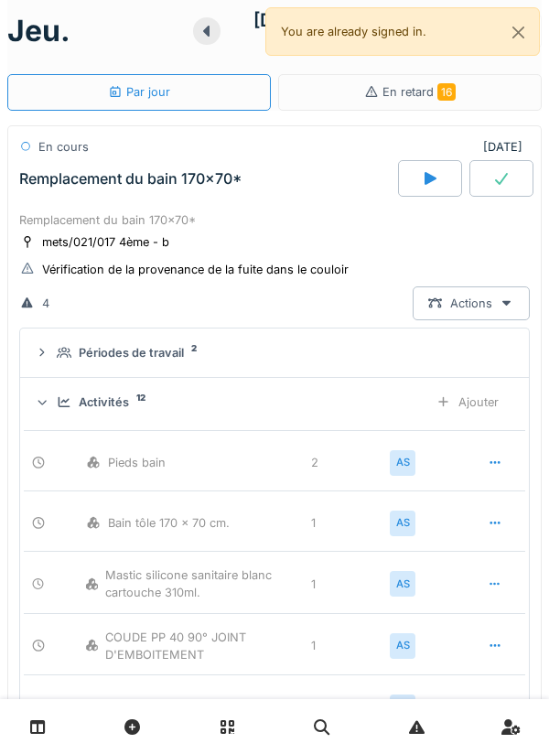
click at [345, 407] on div "Activités 12" at bounding box center [235, 401] width 357 height 17
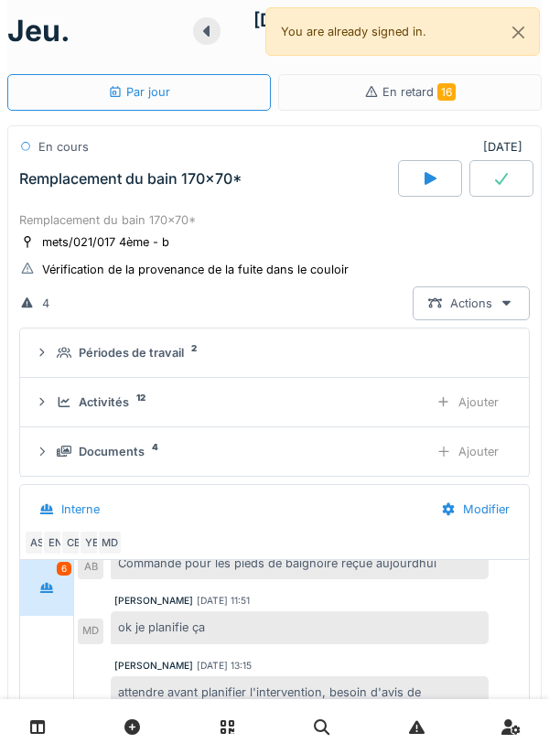
click at [489, 449] on div "Ajouter" at bounding box center [467, 451] width 93 height 34
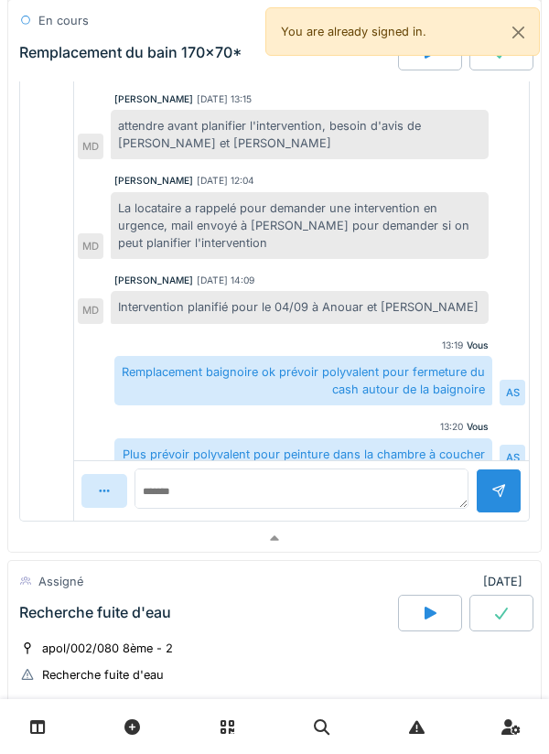
click at [383, 542] on div at bounding box center [274, 538] width 532 height 27
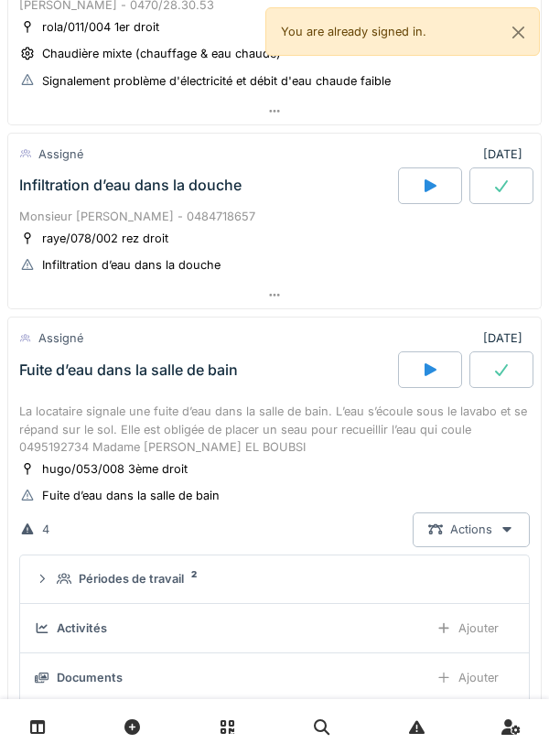
scroll to position [0, 0]
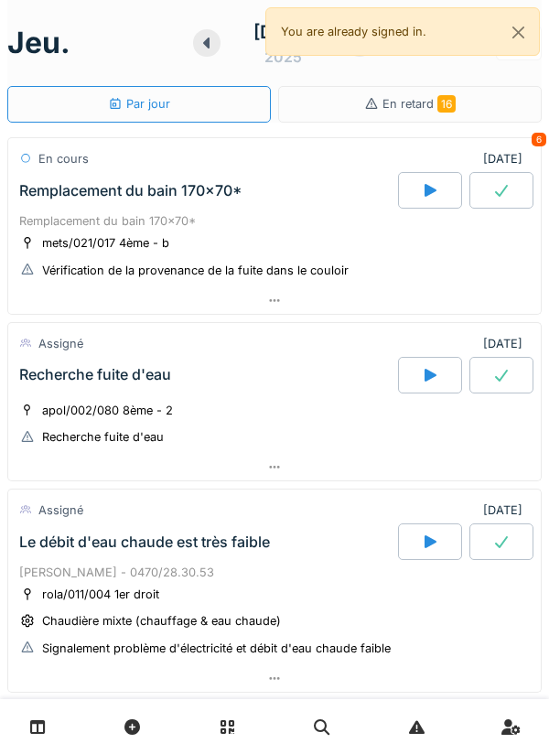
click at [484, 186] on div at bounding box center [501, 190] width 64 height 37
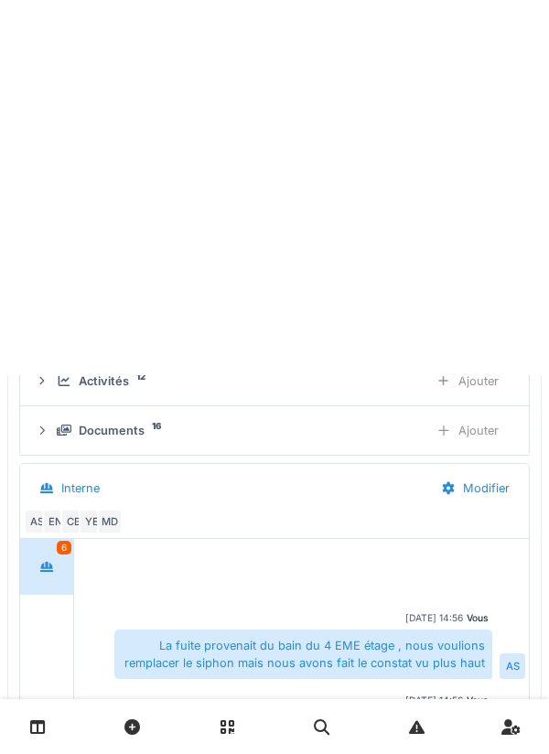
scroll to position [64, 0]
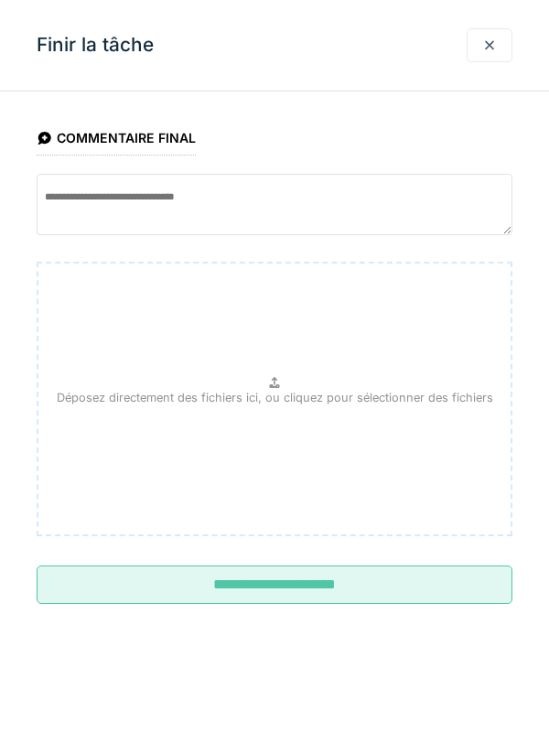
click at [340, 604] on input "**********" at bounding box center [275, 584] width 476 height 38
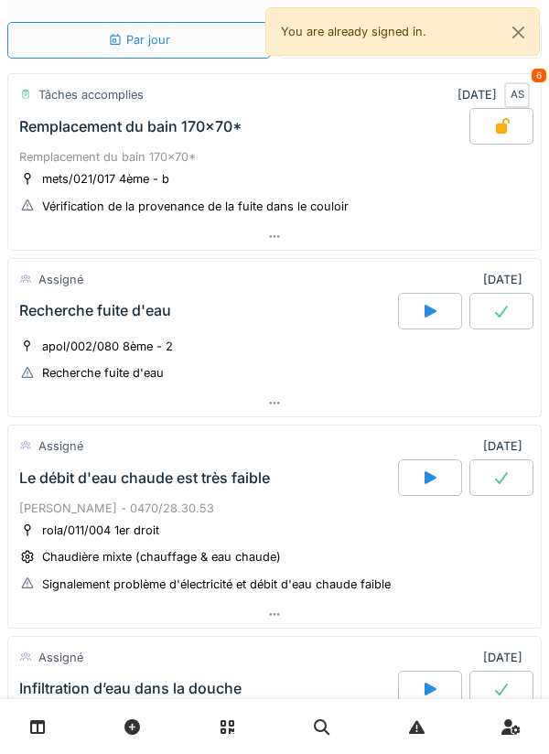
scroll to position [98, 0]
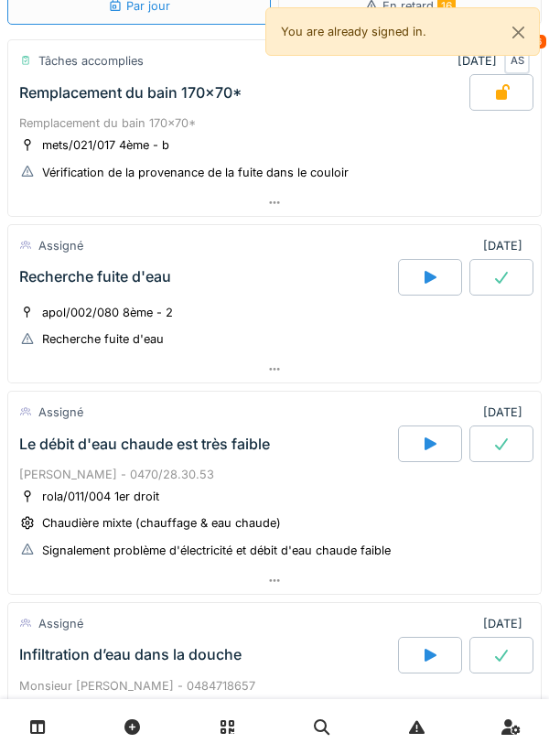
click at [284, 345] on div "apol/002/080 8ème - 2 Recherche fuite d'eau" at bounding box center [274, 326] width 510 height 46
click at [305, 372] on div at bounding box center [274, 369] width 532 height 27
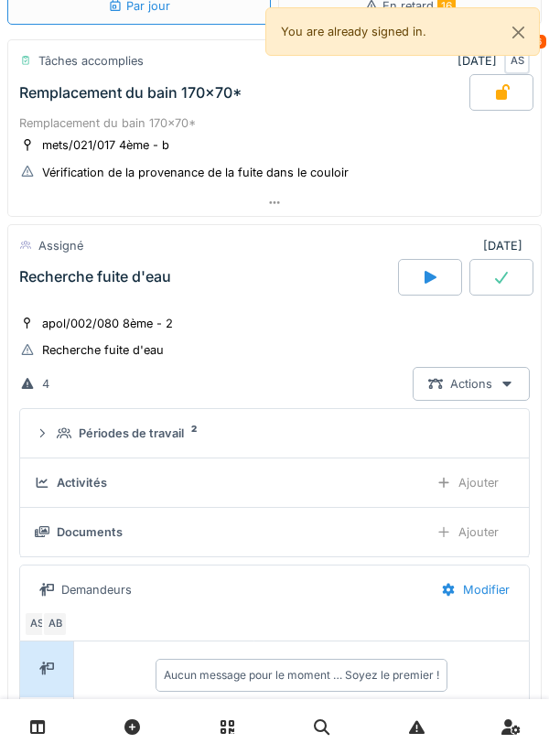
scroll to position [248, 0]
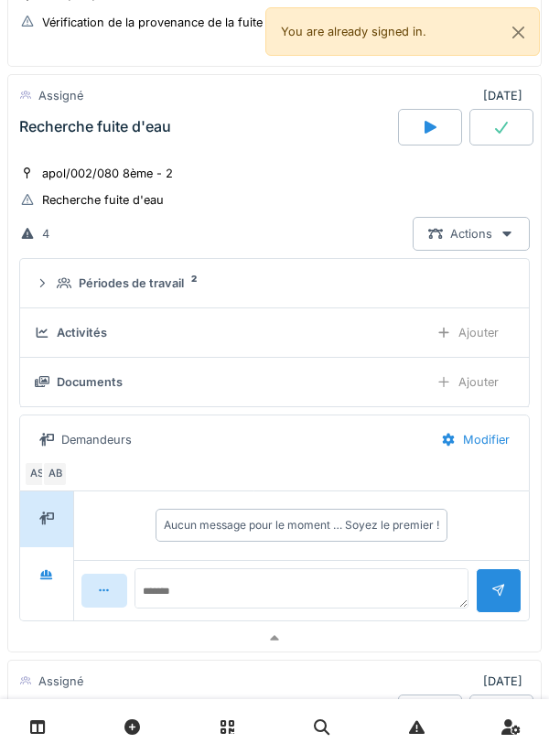
click at [122, 442] on div "Demandeurs" at bounding box center [96, 439] width 70 height 17
click at [435, 123] on icon at bounding box center [430, 127] width 18 height 15
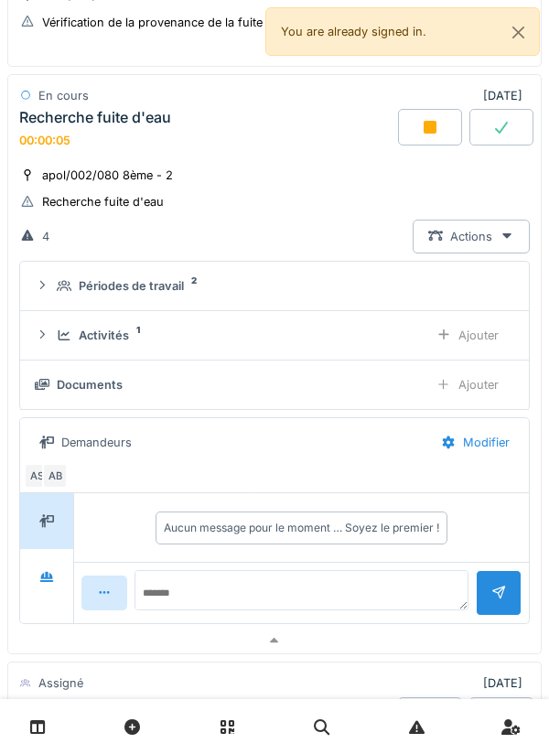
click at [487, 349] on div "Ajouter" at bounding box center [467, 335] width 93 height 34
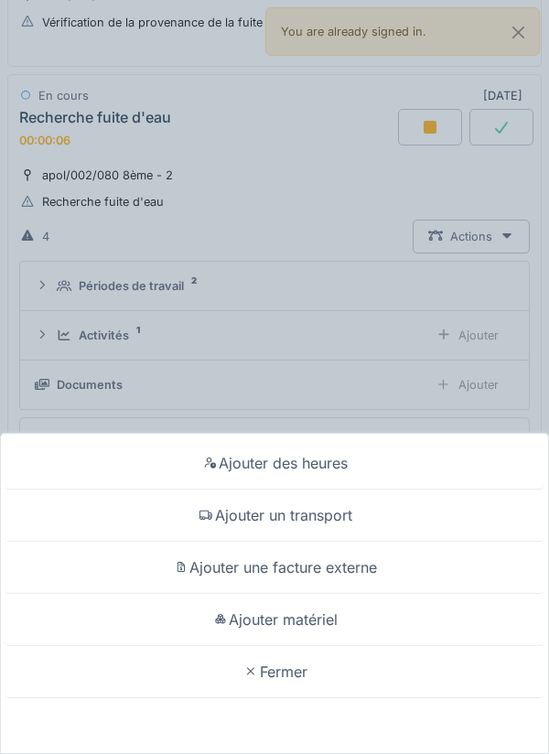
click at [335, 611] on div "Ajouter matériel" at bounding box center [275, 620] width 540 height 52
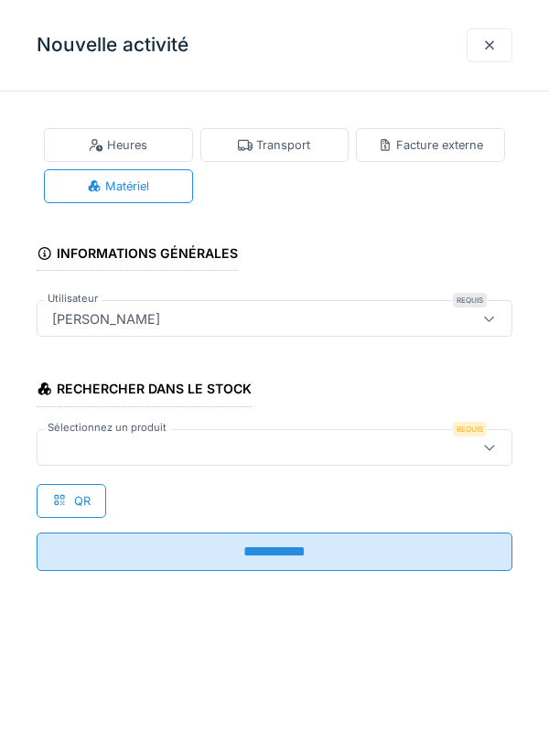
click at [253, 444] on div at bounding box center [244, 447] width 399 height 20
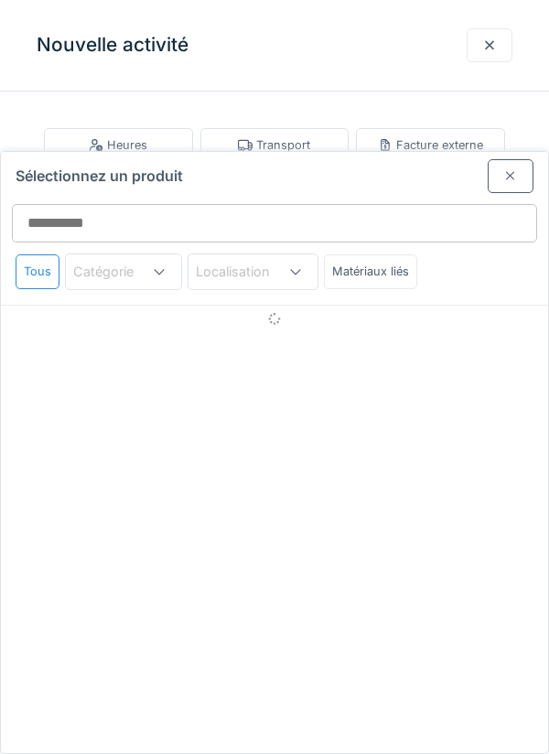
click at [261, 152] on div "Sélectionnez un produit" at bounding box center [274, 172] width 547 height 41
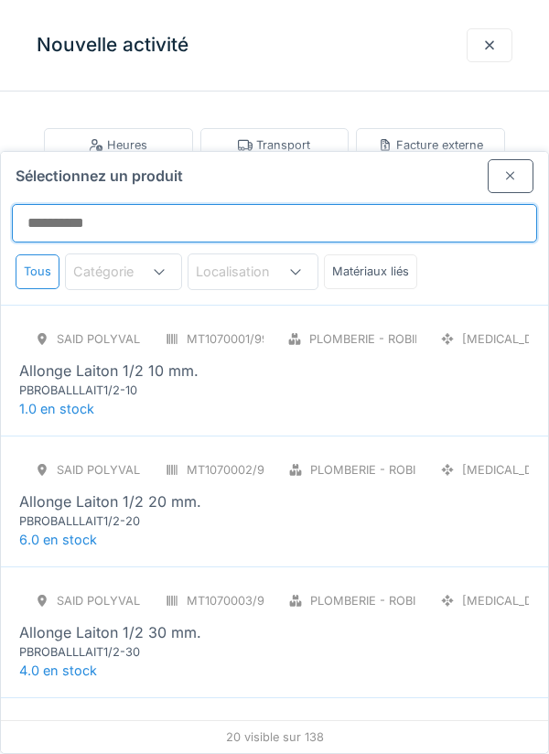
click at [294, 204] on input "Sélectionnez un produit" at bounding box center [274, 223] width 525 height 38
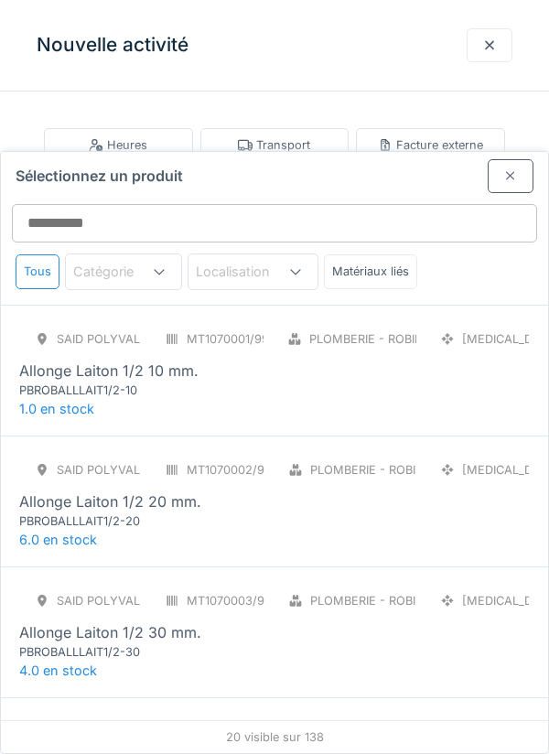
click at [479, 58] on div at bounding box center [489, 45] width 46 height 34
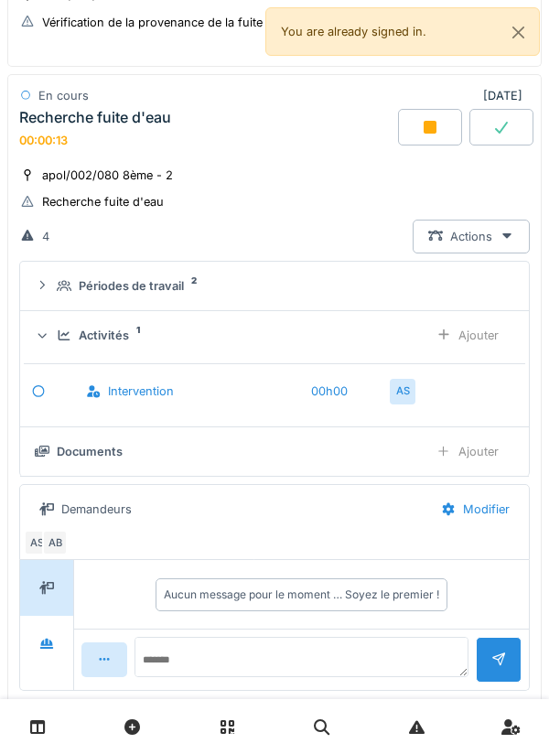
click at [482, 326] on div "Ajouter" at bounding box center [467, 335] width 93 height 34
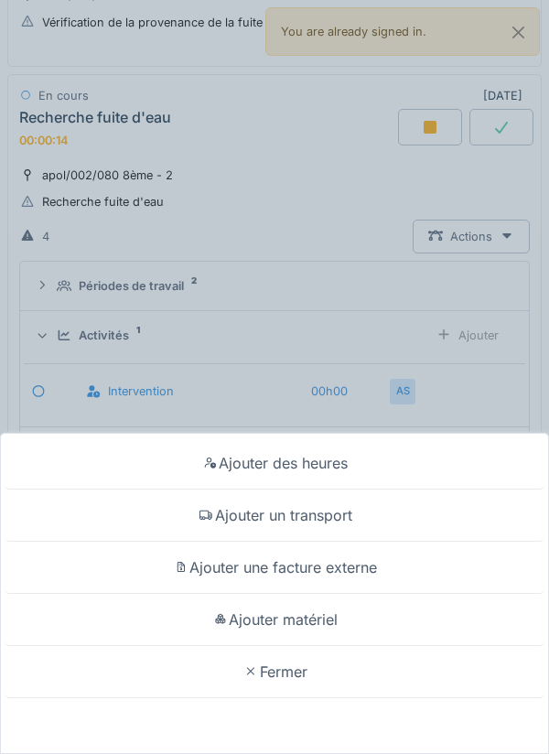
click at [337, 515] on div "Ajouter un transport" at bounding box center [275, 515] width 540 height 52
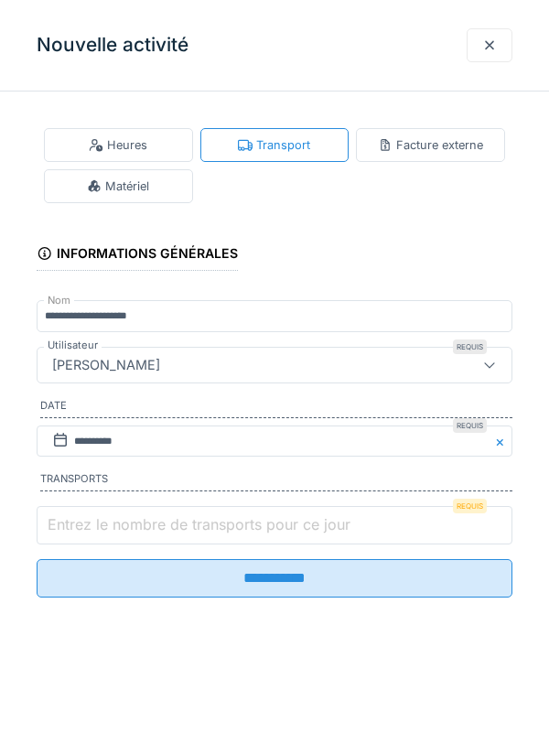
click at [214, 514] on input "Entrez le nombre de transports pour ce jour" at bounding box center [275, 525] width 476 height 38
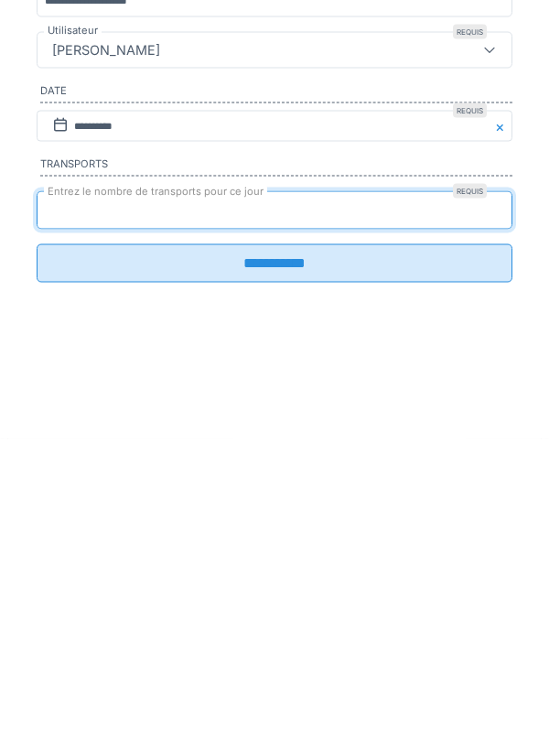
type input "*"
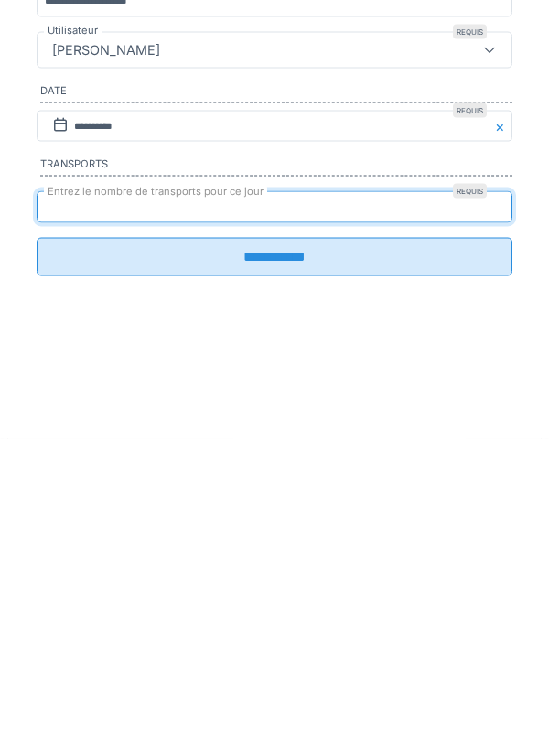
click at [256, 588] on input "**********" at bounding box center [275, 571] width 476 height 38
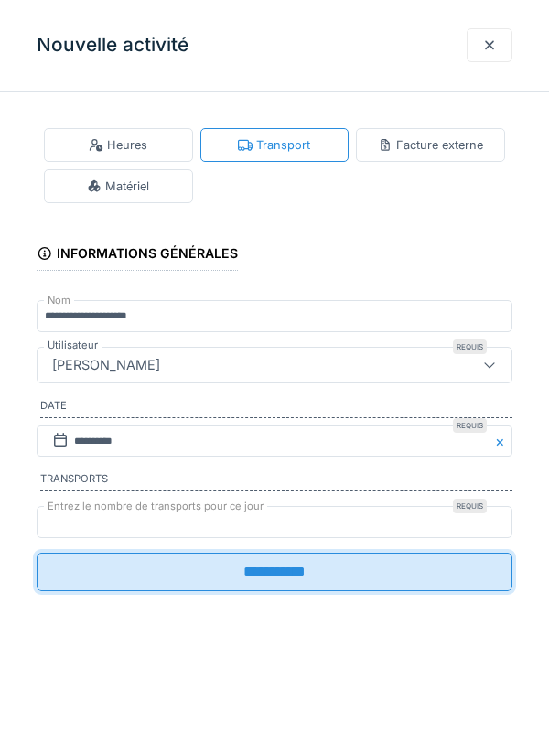
click at [361, 581] on div "**********" at bounding box center [274, 377] width 549 height 754
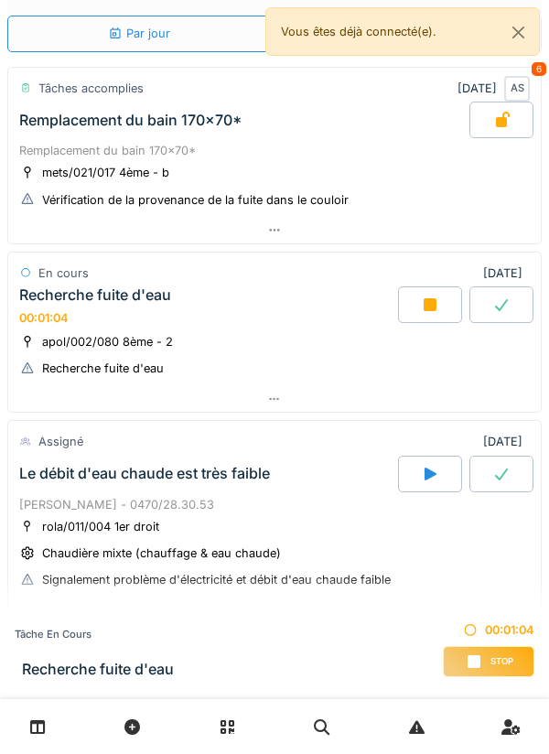
click at [67, 406] on div at bounding box center [274, 399] width 532 height 27
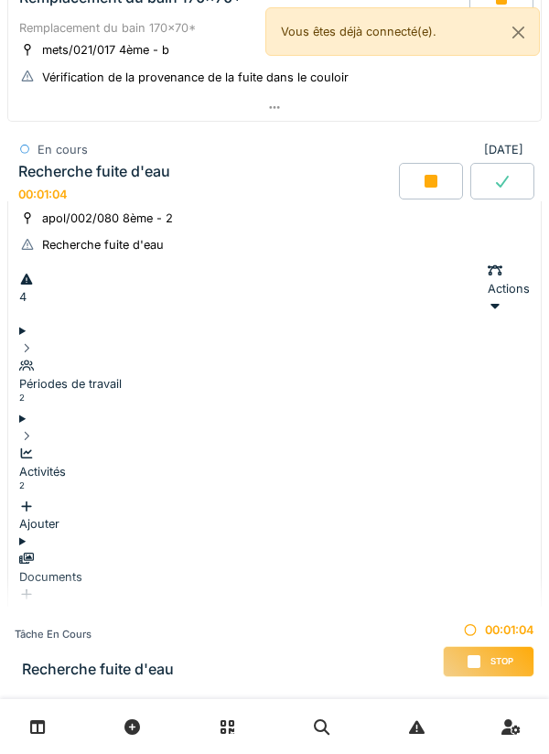
scroll to position [248, 0]
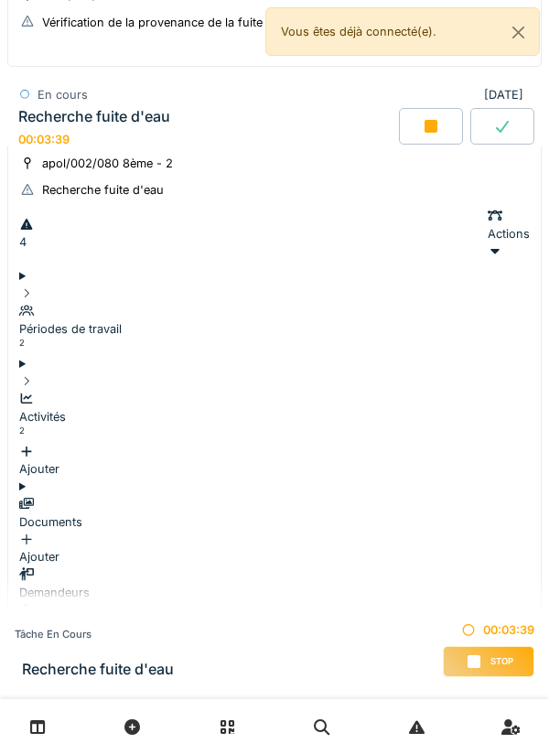
click at [365, 181] on div "apol/002/080 8ème - 2 Recherche fuite d'eau" at bounding box center [274, 177] width 510 height 46
click at [493, 220] on div "Actions" at bounding box center [508, 234] width 42 height 53
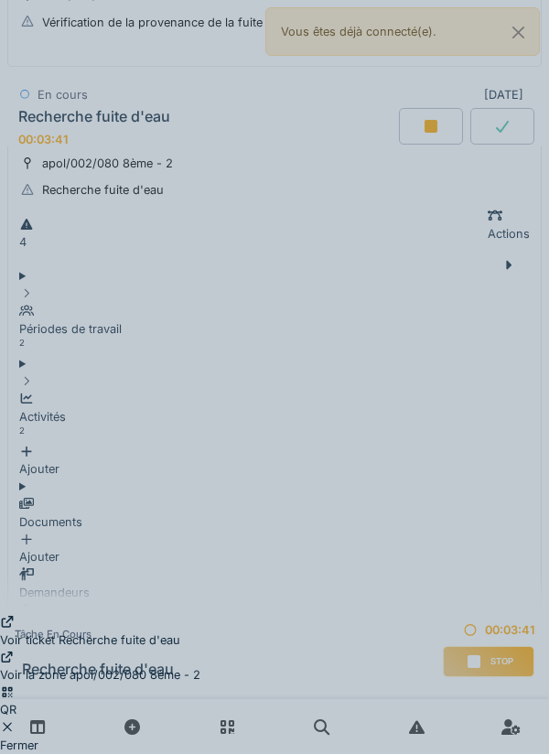
click at [200, 614] on div "Voir ticket Recherche fuite d'eau" at bounding box center [100, 631] width 200 height 35
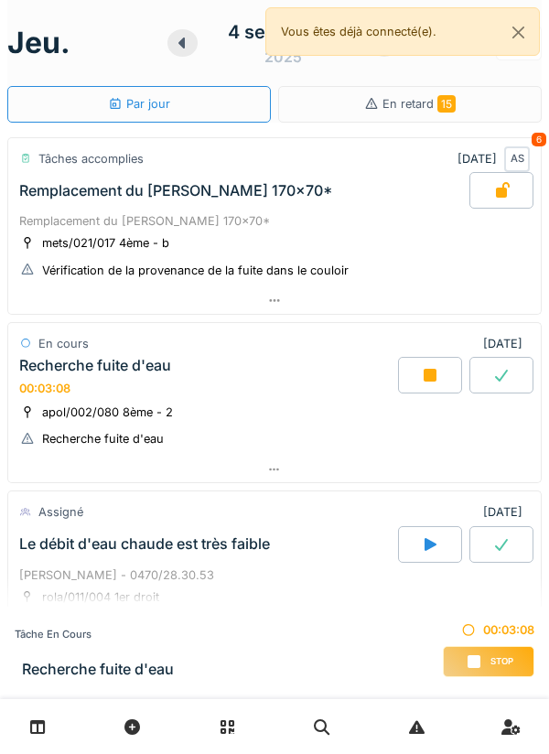
click at [99, 371] on div "Recherche fuite d'eau" at bounding box center [95, 365] width 152 height 17
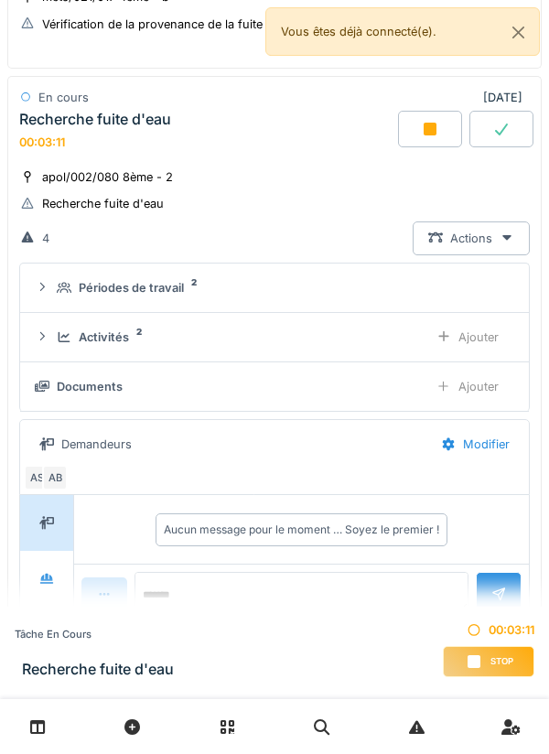
scroll to position [244, 0]
